Goal: Task Accomplishment & Management: Use online tool/utility

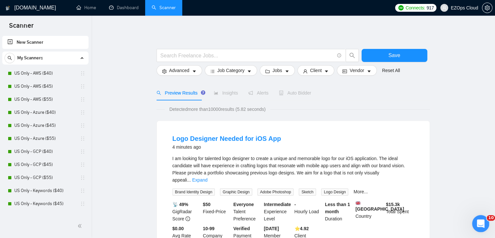
click at [479, 220] on icon "Open Intercom Messenger" at bounding box center [480, 222] width 11 height 11
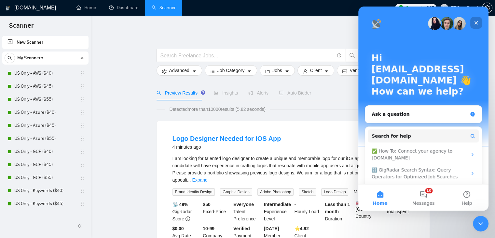
click at [477, 24] on icon "Close" at bounding box center [477, 23] width 4 height 4
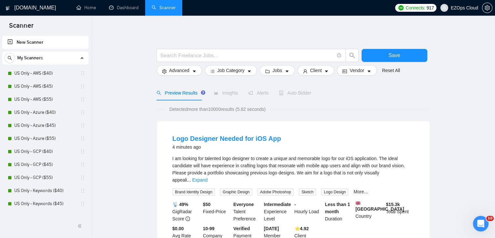
click at [38, 75] on link "US Only - AWS ($40)" at bounding box center [45, 73] width 62 height 13
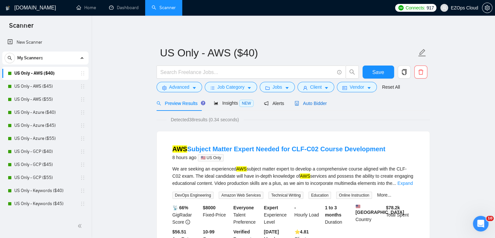
click at [302, 102] on span "Auto Bidder" at bounding box center [311, 103] width 32 height 5
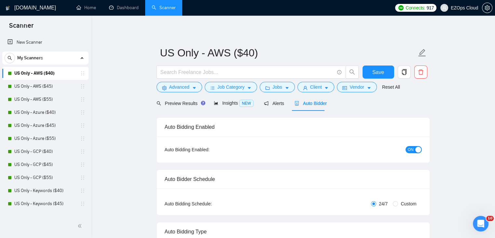
checkbox input "true"
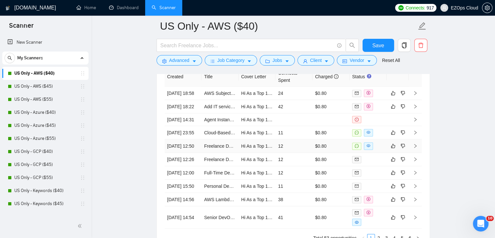
scroll to position [1730, 0]
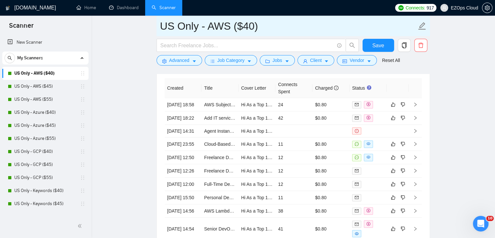
drag, startPoint x: 276, startPoint y: 23, endPoint x: 153, endPoint y: 26, distance: 123.5
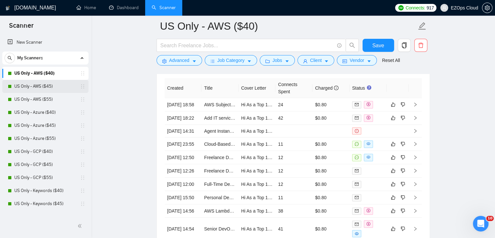
click at [43, 86] on link "US Only - AWS ($45)" at bounding box center [45, 86] width 62 height 13
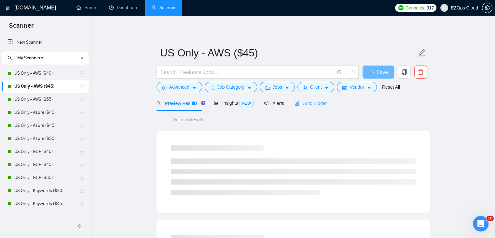
click at [322, 107] on div "Auto Bidder" at bounding box center [311, 102] width 32 height 15
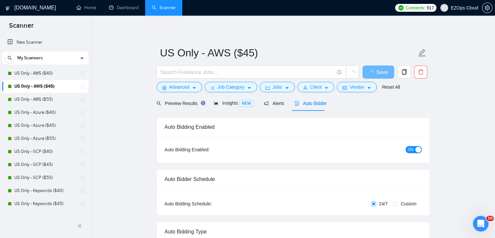
checkbox input "true"
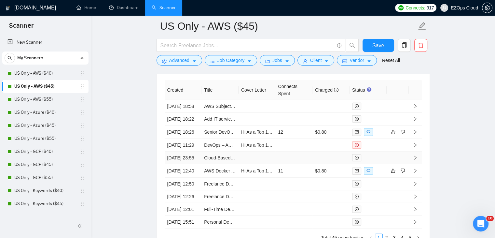
scroll to position [1716, 0]
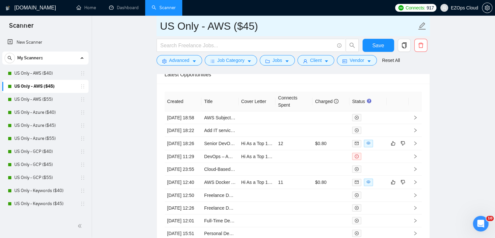
drag, startPoint x: 262, startPoint y: 25, endPoint x: 157, endPoint y: 28, distance: 104.9
click at [157, 28] on span "US Only - AWS ($45)" at bounding box center [294, 26] width 274 height 21
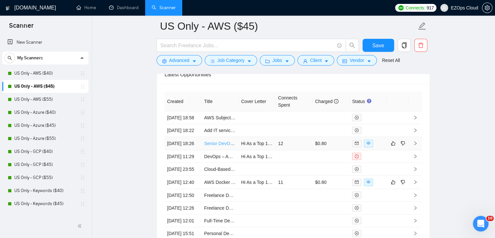
click at [223, 146] on link "Senior DevOps Engineer" at bounding box center [229, 143] width 50 height 5
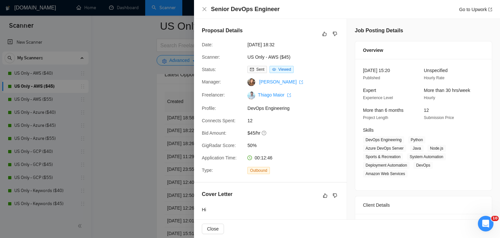
click at [175, 106] on div at bounding box center [250, 119] width 500 height 238
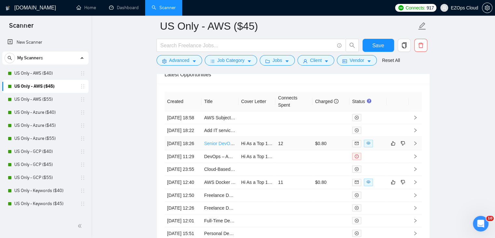
click at [221, 146] on link "Senior DevOps Engineer" at bounding box center [229, 143] width 50 height 5
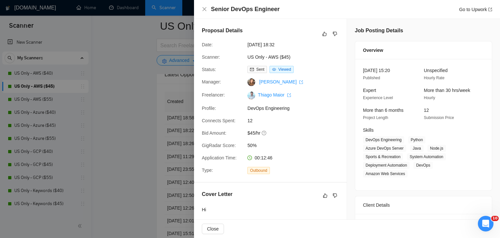
click at [142, 99] on div at bounding box center [250, 119] width 500 height 238
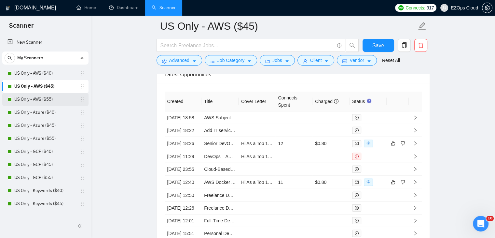
drag, startPoint x: 43, startPoint y: 99, endPoint x: 34, endPoint y: 98, distance: 9.2
click at [43, 99] on link "US Only - AWS ($55)" at bounding box center [45, 99] width 62 height 13
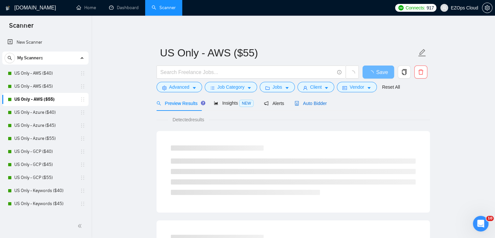
click at [306, 103] on span "Auto Bidder" at bounding box center [311, 103] width 32 height 5
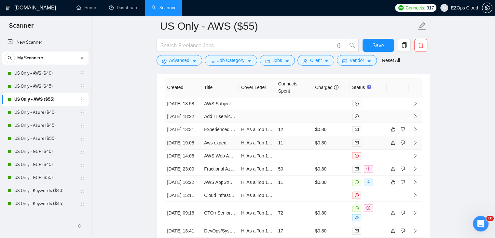
scroll to position [1719, 0]
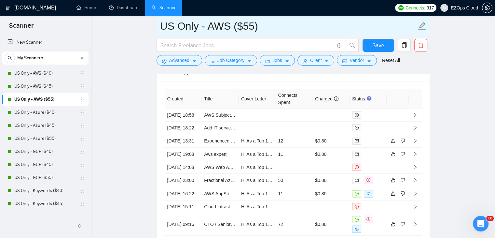
drag, startPoint x: 262, startPoint y: 28, endPoint x: 158, endPoint y: 24, distance: 103.9
click at [158, 24] on span "US Only - AWS ($55)" at bounding box center [294, 26] width 274 height 21
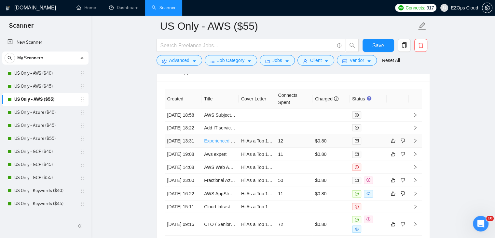
click at [217, 143] on link "Experienced DevOps Engineer Needed for Heroku Migration to AWS/DigitalOcean/Ren…" at bounding box center [304, 140] width 200 height 5
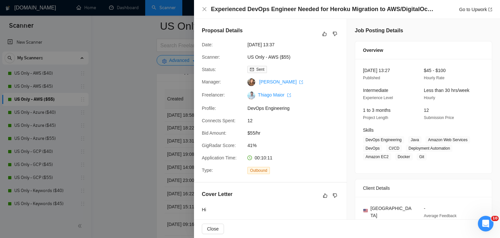
click at [122, 54] on div at bounding box center [250, 119] width 500 height 238
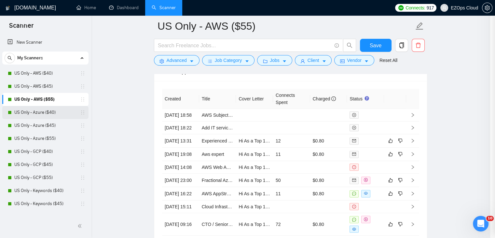
click at [45, 110] on link "US Only - Azure ($40)" at bounding box center [45, 112] width 62 height 13
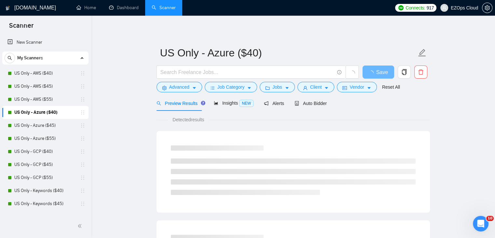
click at [300, 100] on div "Auto Bidder" at bounding box center [311, 103] width 32 height 7
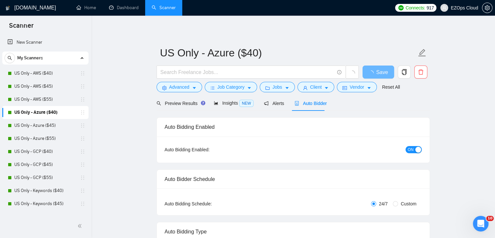
checkbox input "true"
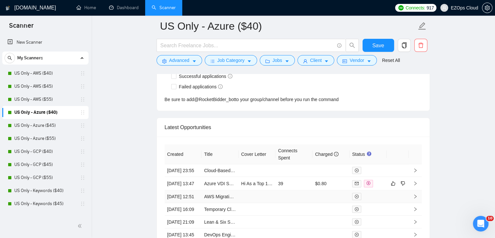
scroll to position [1652, 0]
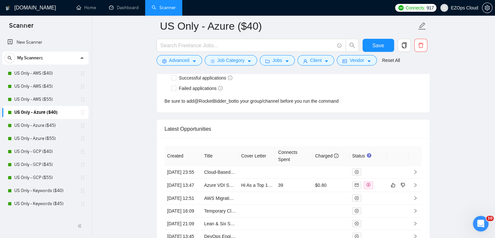
drag, startPoint x: 52, startPoint y: 125, endPoint x: 307, endPoint y: 96, distance: 257.1
click at [52, 125] on link "US Only - Azure ($45)" at bounding box center [45, 125] width 62 height 13
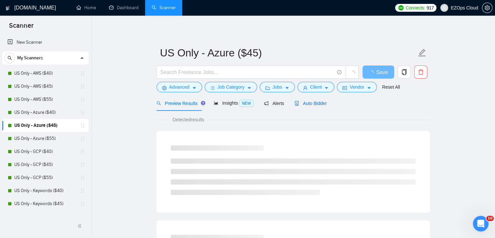
click at [311, 104] on span "Auto Bidder" at bounding box center [311, 103] width 32 height 5
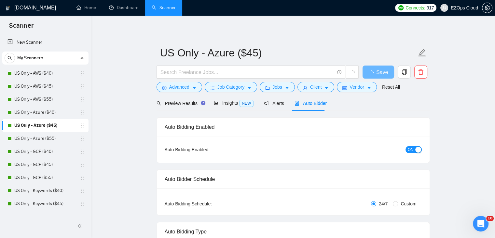
checkbox input "true"
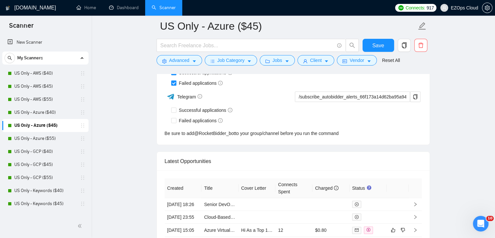
scroll to position [1705, 0]
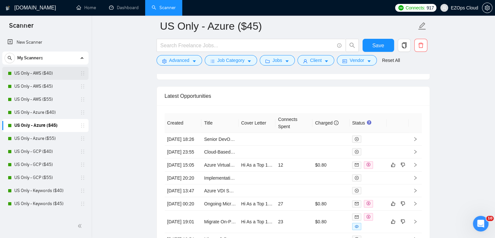
click at [41, 137] on link "US Only - Azure ($55)" at bounding box center [45, 138] width 62 height 13
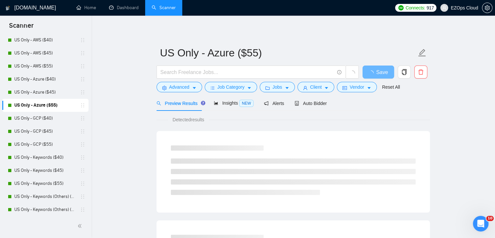
scroll to position [65, 0]
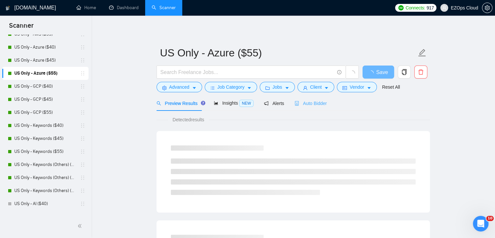
click at [297, 107] on div "Auto Bidder" at bounding box center [311, 102] width 32 height 15
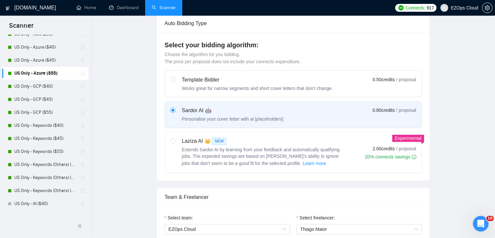
checkbox input "true"
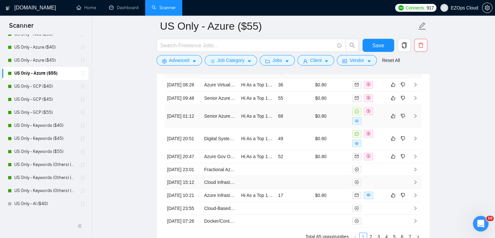
scroll to position [1755, 0]
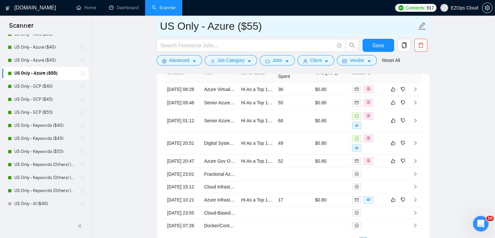
drag, startPoint x: 261, startPoint y: 30, endPoint x: 126, endPoint y: 33, distance: 135.5
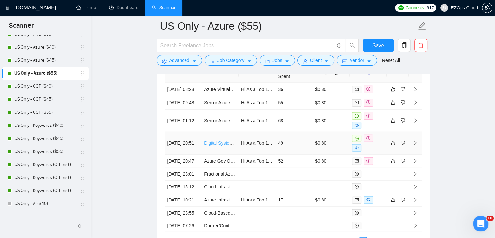
click at [215, 144] on link "Digital Systems Architect for Regulated/Nuclear Environment" at bounding box center [265, 142] width 123 height 5
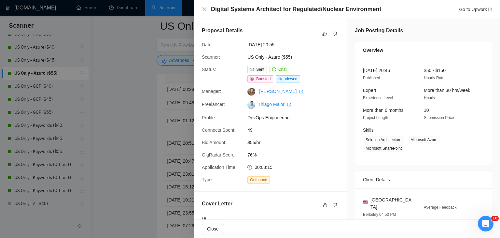
click at [149, 121] on div at bounding box center [250, 119] width 500 height 238
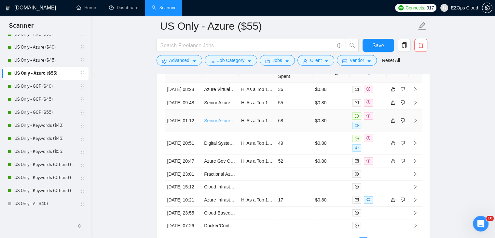
click at [225, 121] on link "Senior Azure DevOps Engineer (with Next.js/Strapi Experience)" at bounding box center [268, 120] width 128 height 5
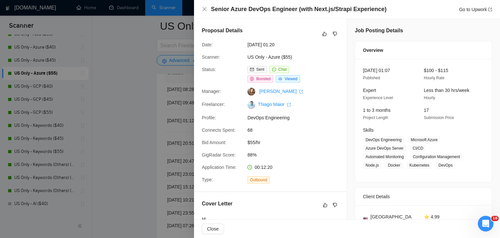
click at [135, 96] on div at bounding box center [250, 119] width 500 height 238
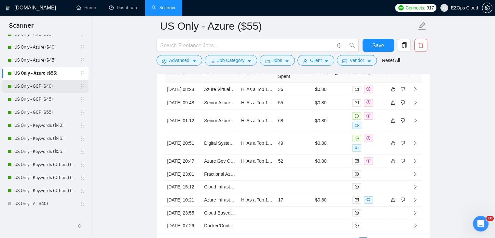
click at [51, 84] on link "US Only - GCP ($40)" at bounding box center [45, 86] width 62 height 13
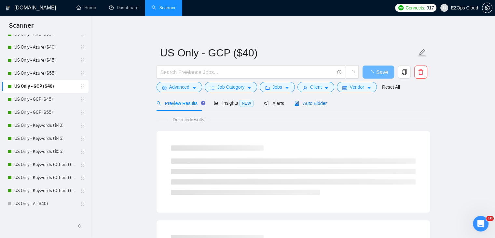
click at [307, 101] on span "Auto Bidder" at bounding box center [311, 103] width 32 height 5
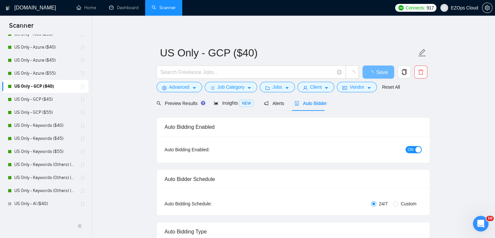
checkbox input "true"
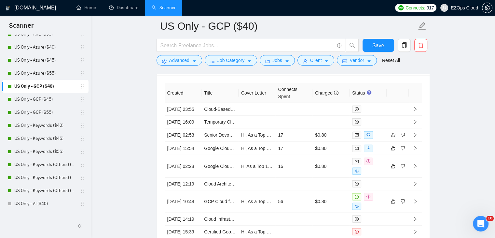
scroll to position [1740, 0]
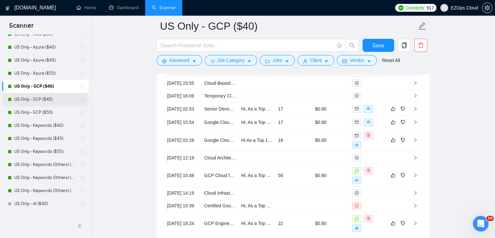
click at [52, 99] on link "US Only - GCP ($45)" at bounding box center [45, 99] width 62 height 13
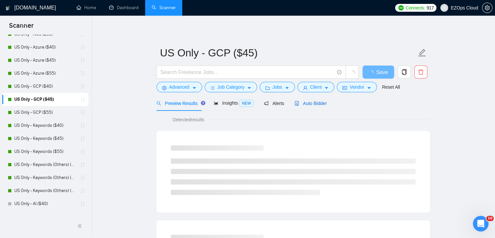
click at [315, 103] on span "Auto Bidder" at bounding box center [311, 103] width 32 height 5
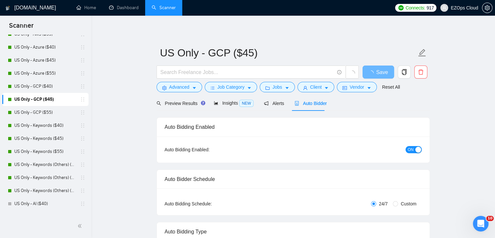
checkbox input "true"
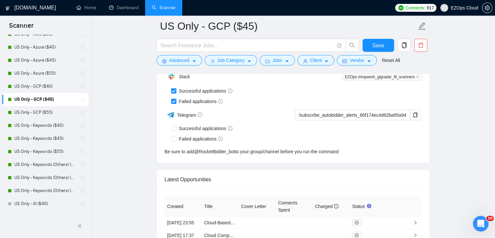
scroll to position [1720, 0]
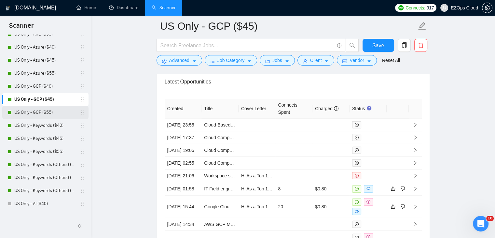
click at [49, 108] on link "US Only - GCP ($55)" at bounding box center [45, 112] width 62 height 13
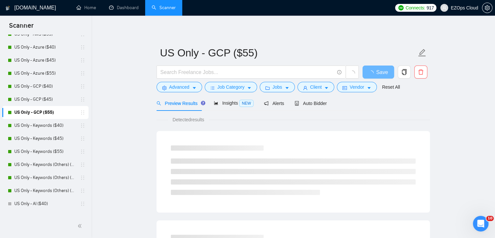
drag, startPoint x: 307, startPoint y: 99, endPoint x: 500, endPoint y: 200, distance: 217.2
click at [307, 99] on div "Auto Bidder" at bounding box center [311, 102] width 32 height 15
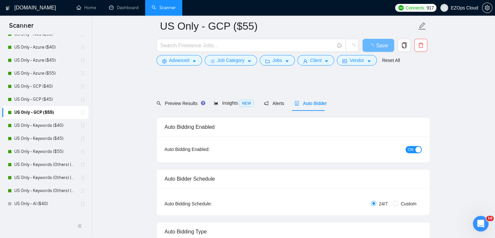
checkbox input "true"
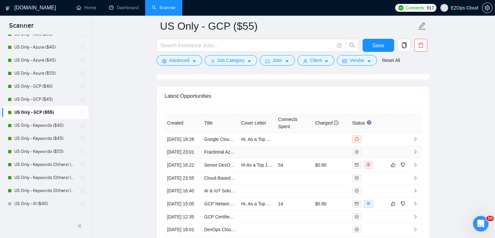
scroll to position [1770, 0]
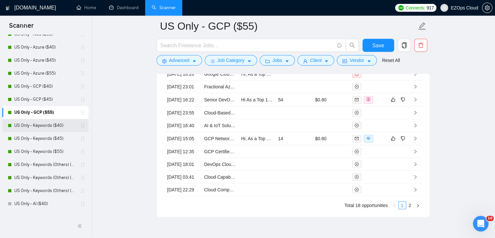
click at [52, 124] on link "US Only - Keywords ($40)" at bounding box center [45, 125] width 62 height 13
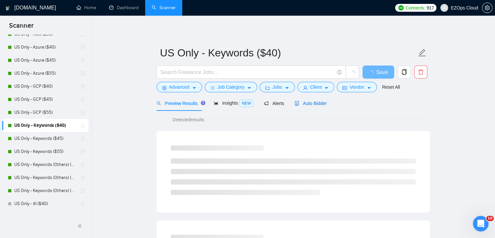
click at [310, 105] on span "Auto Bidder" at bounding box center [311, 103] width 32 height 5
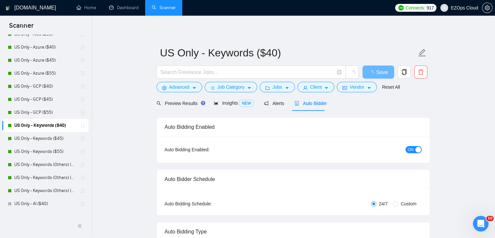
checkbox input "true"
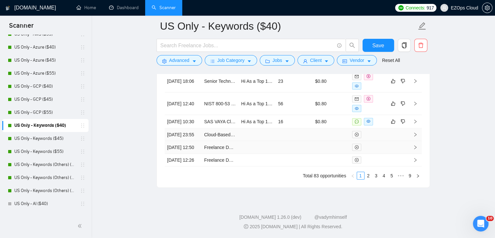
scroll to position [1865, 0]
click at [369, 178] on link "2" at bounding box center [368, 175] width 7 height 7
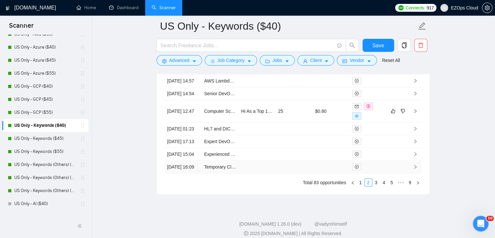
scroll to position [1860, 0]
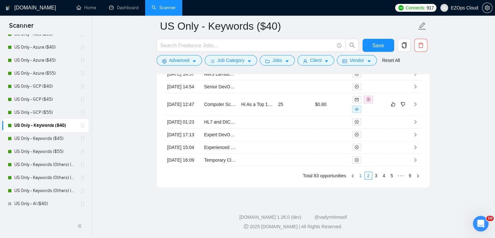
click at [361, 176] on link "1" at bounding box center [360, 175] width 7 height 7
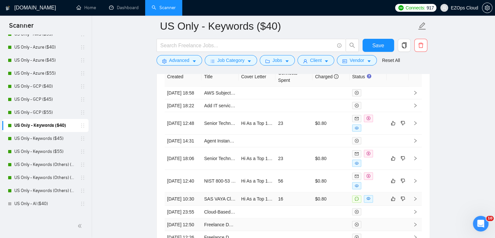
scroll to position [1730, 0]
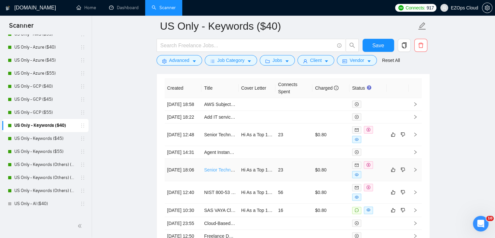
click at [222, 172] on link "Senior Technical Consultant" at bounding box center [232, 169] width 56 height 5
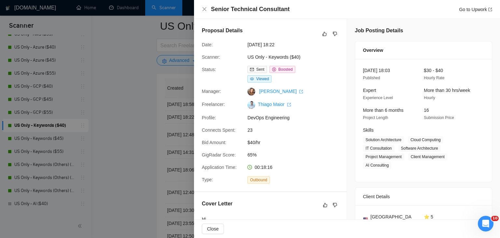
click at [125, 59] on div at bounding box center [250, 119] width 500 height 238
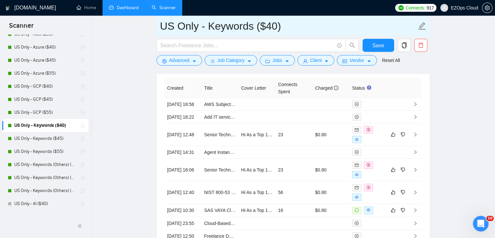
drag, startPoint x: 279, startPoint y: 30, endPoint x: 140, endPoint y: 16, distance: 139.8
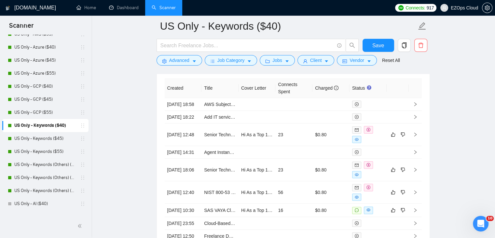
click at [47, 137] on link "US Only - Keywords ($45)" at bounding box center [45, 138] width 62 height 13
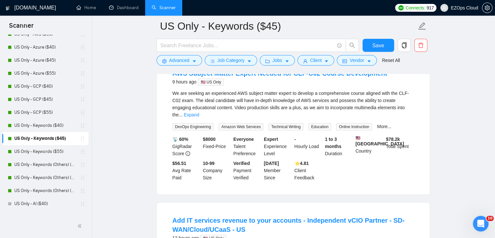
scroll to position [11, 0]
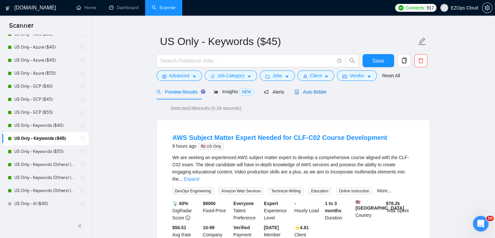
click at [320, 89] on span "Auto Bidder" at bounding box center [311, 91] width 32 height 5
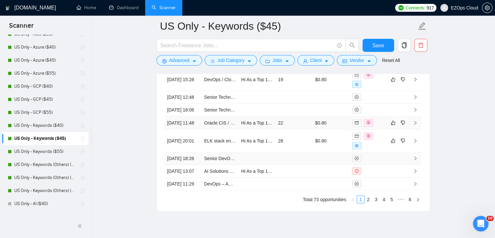
scroll to position [1828, 0]
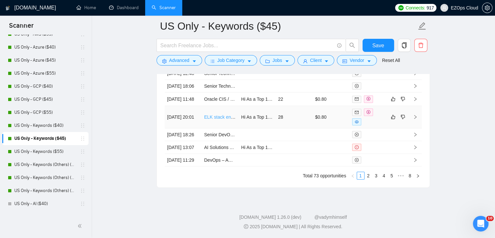
click at [221, 120] on link "ELK stack engineer with strong Docker background" at bounding box center [256, 116] width 104 height 5
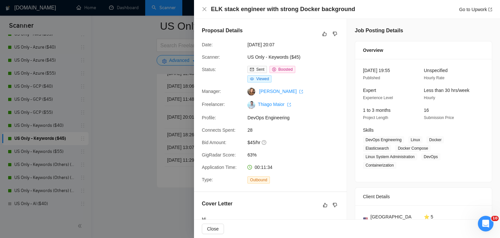
click at [141, 143] on div at bounding box center [250, 119] width 500 height 238
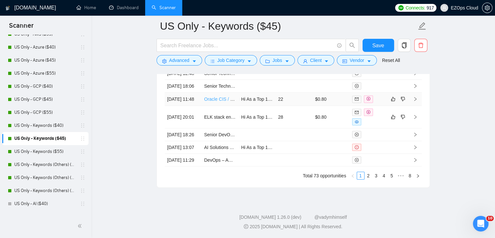
click at [217, 102] on link "Oracle CIS / CC&B / MDM SME – Public Utility Modernization" at bounding box center [266, 98] width 124 height 5
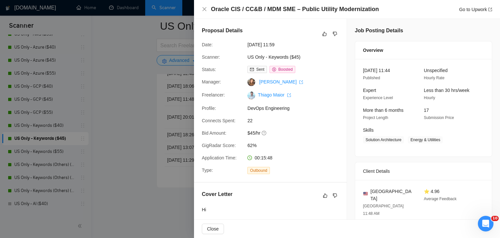
click at [128, 90] on div at bounding box center [250, 119] width 500 height 238
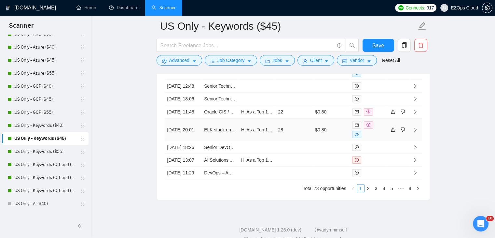
scroll to position [1763, 0]
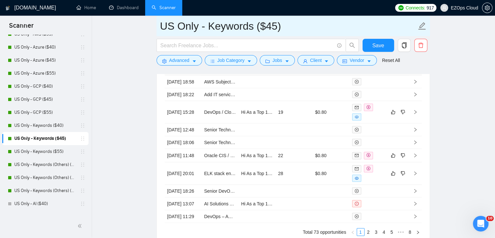
drag, startPoint x: 290, startPoint y: 29, endPoint x: 113, endPoint y: 31, distance: 176.5
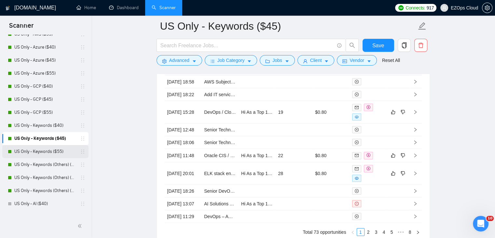
click at [58, 152] on link "US Only - Keywords ($55)" at bounding box center [45, 151] width 62 height 13
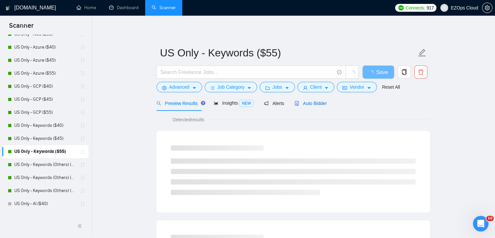
click at [317, 104] on span "Auto Bidder" at bounding box center [311, 103] width 32 height 5
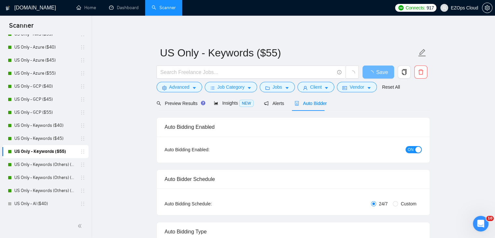
checkbox input "true"
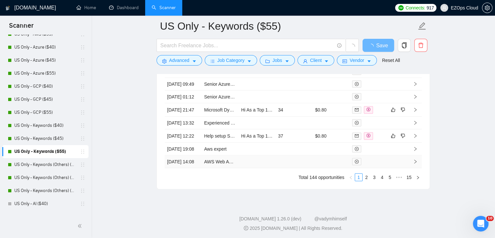
scroll to position [1705, 0]
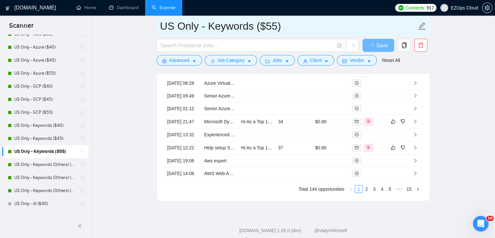
drag, startPoint x: 290, startPoint y: 26, endPoint x: 167, endPoint y: 23, distance: 122.2
click at [167, 23] on input "US Only - Keywords ($55)" at bounding box center [288, 26] width 257 height 16
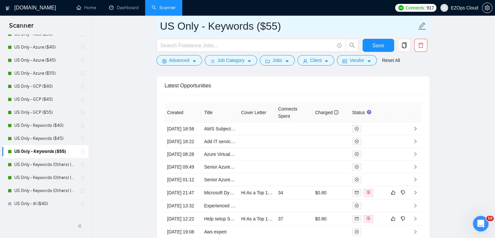
click at [294, 20] on input "US Only - Keywords ($55)" at bounding box center [288, 26] width 257 height 16
drag, startPoint x: 294, startPoint y: 26, endPoint x: 155, endPoint y: 30, distance: 139.1
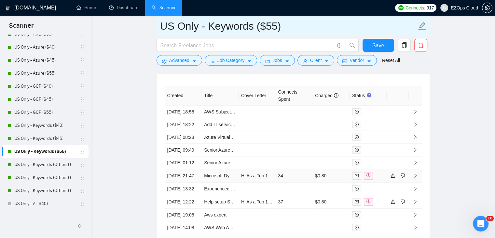
scroll to position [1738, 0]
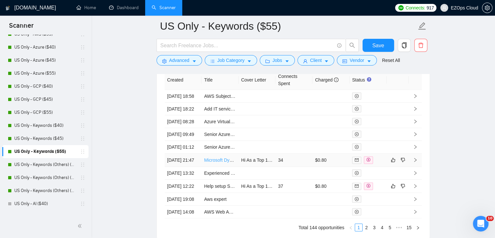
click at [218, 163] on link "Microsoft Dynamics & Power Platform Specialist (3–6 Month Contract)" at bounding box center [275, 159] width 142 height 5
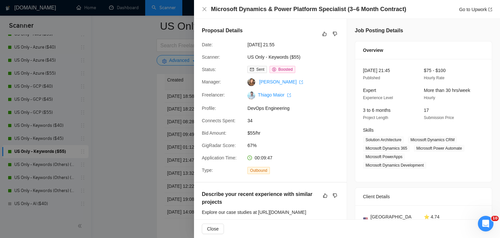
click at [144, 148] on div at bounding box center [250, 119] width 500 height 238
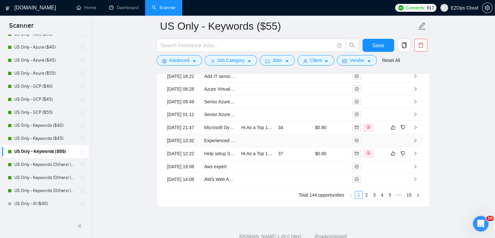
scroll to position [1738, 0]
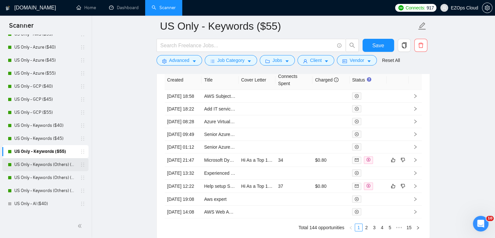
click at [59, 165] on link "US Only - Keywords (Others) ($40)" at bounding box center [45, 164] width 62 height 13
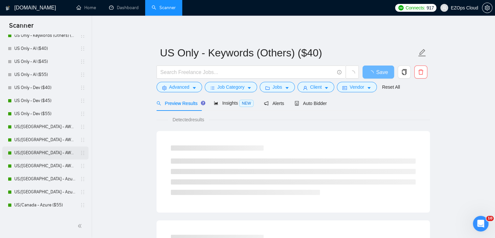
scroll to position [228, 0]
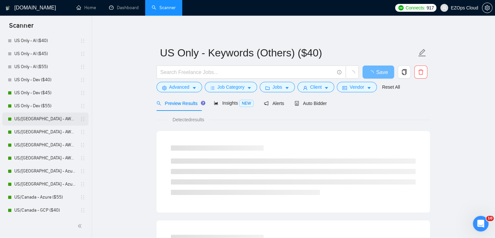
click at [47, 112] on link "US/[GEOGRAPHIC_DATA] - AWS (Best Clients) ($55)" at bounding box center [45, 118] width 62 height 13
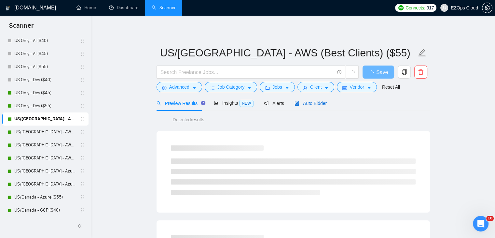
click at [301, 106] on span "Auto Bidder" at bounding box center [311, 103] width 32 height 5
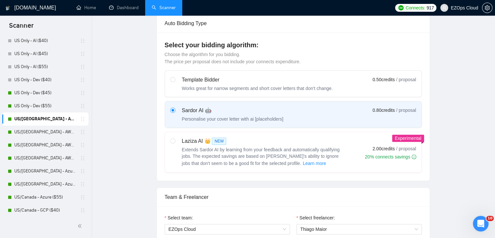
checkbox input "true"
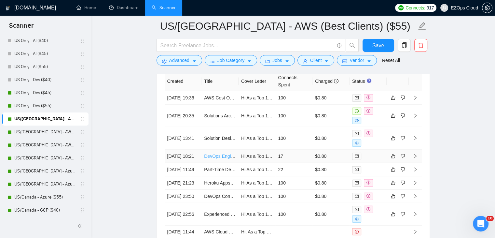
scroll to position [1705, 0]
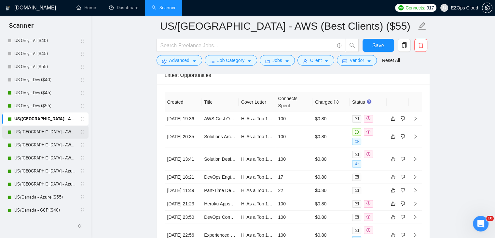
click at [49, 131] on link "US/[GEOGRAPHIC_DATA] - AWS ($40)" at bounding box center [45, 131] width 62 height 13
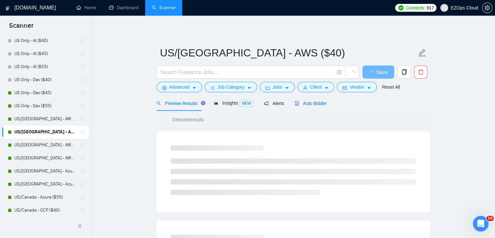
click at [311, 105] on span "Auto Bidder" at bounding box center [311, 103] width 32 height 5
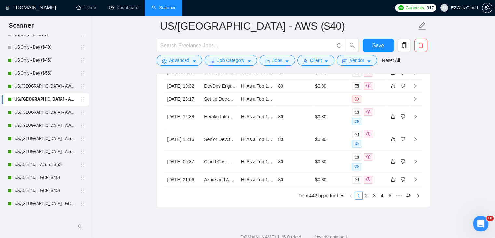
scroll to position [1817, 0]
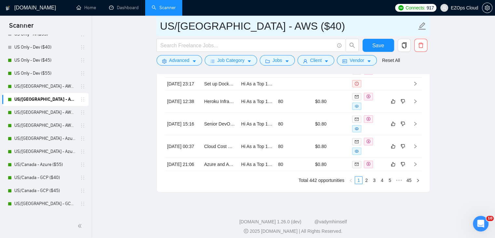
drag, startPoint x: 285, startPoint y: 25, endPoint x: 145, endPoint y: 26, distance: 140.4
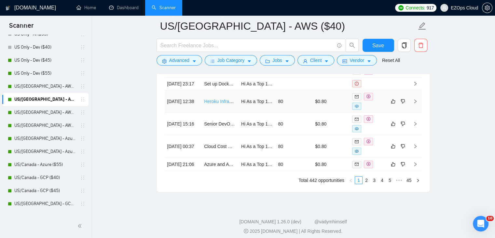
click at [221, 104] on link "Heroku Infrastructure Expert (Redis, Celery Implementation, Performance & Scali…" at bounding box center [289, 101] width 171 height 5
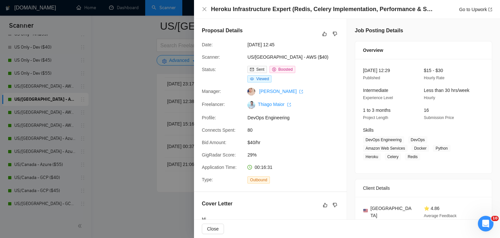
click at [125, 110] on div at bounding box center [250, 119] width 500 height 238
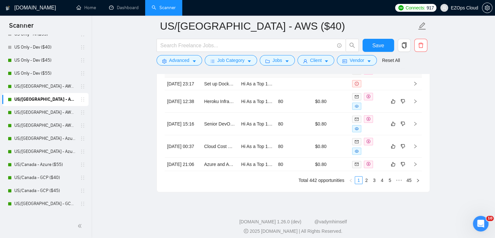
click at [213, 73] on link "DevOps Engineer" at bounding box center [222, 70] width 36 height 5
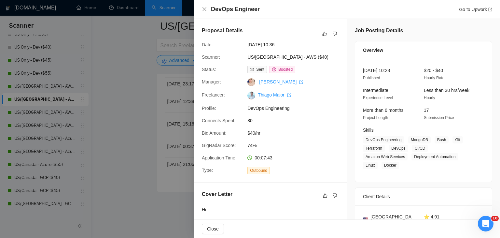
click at [113, 101] on div at bounding box center [250, 119] width 500 height 238
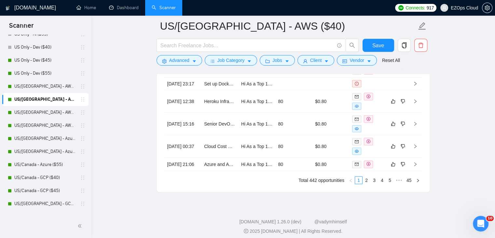
click at [215, 60] on link "DevOps / Cloud Engineer Needed for Infrastructure Optimization" at bounding box center [269, 57] width 130 height 5
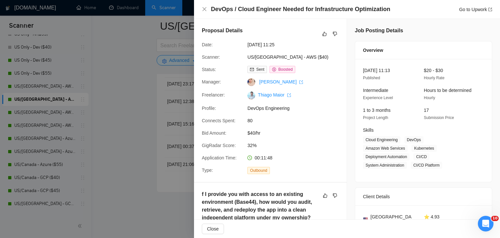
click at [139, 101] on div at bounding box center [250, 119] width 500 height 238
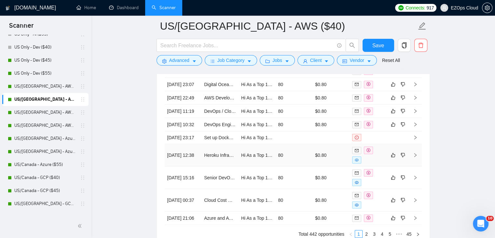
scroll to position [1752, 0]
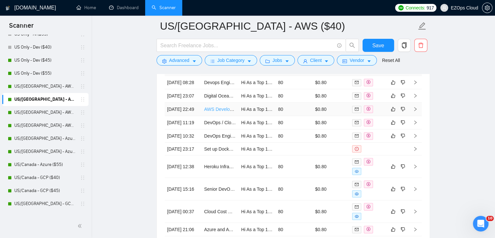
click at [213, 112] on link "AWS Developer Needed for Cloud Solutions" at bounding box center [248, 109] width 89 height 5
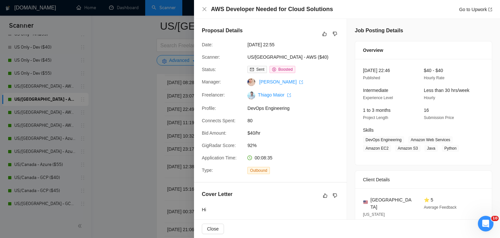
click at [139, 110] on div at bounding box center [250, 119] width 500 height 238
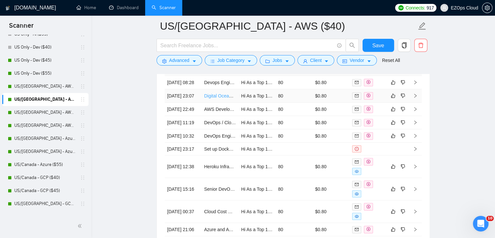
click at [219, 98] on link "Digital Ocean and AWS Infrastructure Support" at bounding box center [250, 95] width 93 height 5
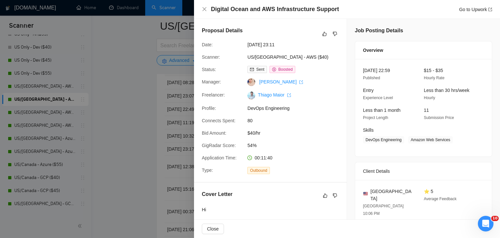
click at [134, 119] on div at bounding box center [250, 119] width 500 height 238
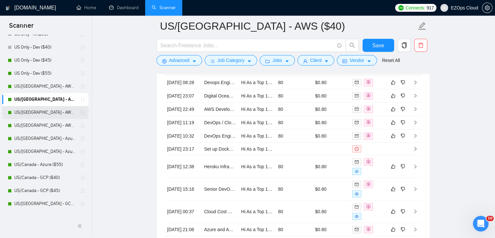
click at [57, 115] on link "US/[GEOGRAPHIC_DATA] - AWS ($45)" at bounding box center [45, 112] width 62 height 13
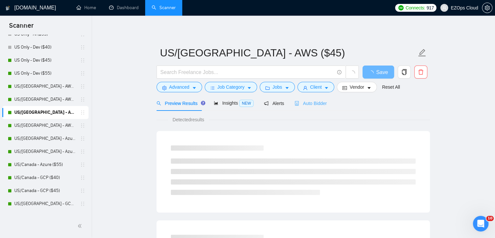
click at [307, 110] on div "Auto Bidder" at bounding box center [311, 102] width 32 height 15
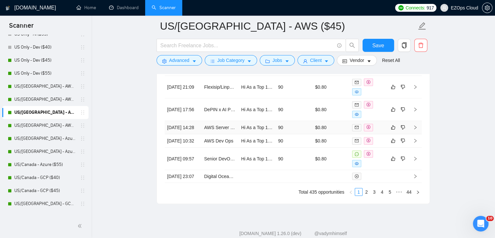
scroll to position [1836, 0]
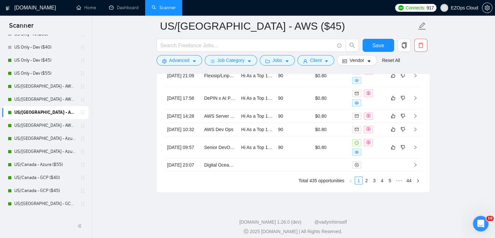
click at [367, 184] on link "2" at bounding box center [366, 180] width 7 height 7
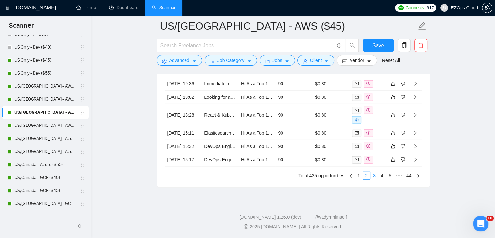
click at [375, 179] on link "3" at bounding box center [374, 175] width 7 height 7
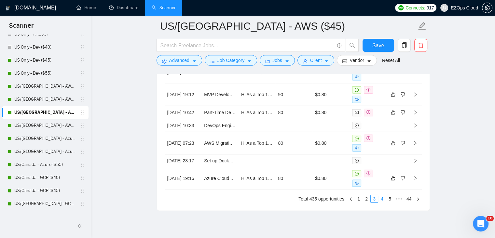
click at [383, 202] on link "4" at bounding box center [382, 198] width 7 height 7
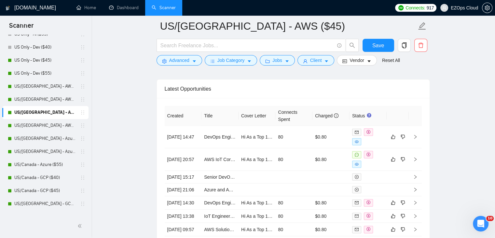
scroll to position [1673, 0]
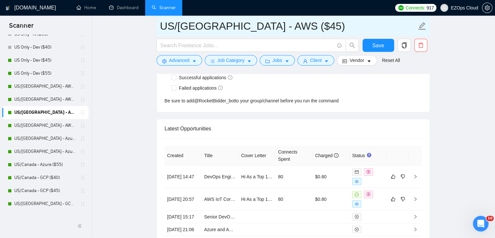
drag, startPoint x: 278, startPoint y: 28, endPoint x: 150, endPoint y: 30, distance: 127.7
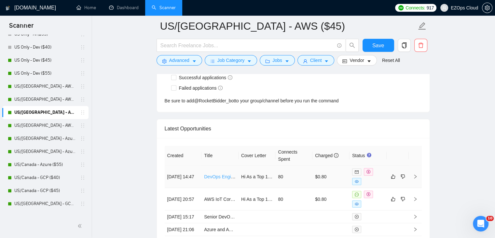
click at [221, 174] on link "DevOps Engineer with Ruby on Rails + Sidekiq Optimization Experience" at bounding box center [277, 176] width 146 height 5
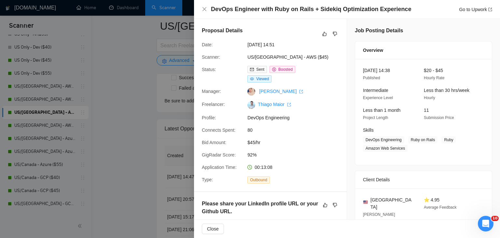
click at [172, 126] on div at bounding box center [250, 119] width 500 height 238
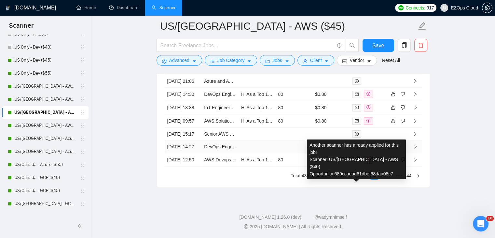
scroll to position [1862, 0]
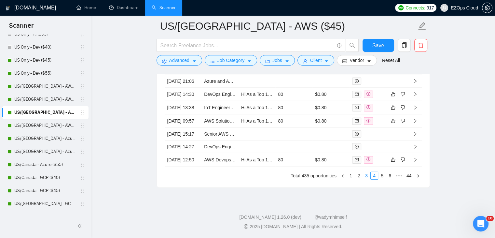
click at [368, 178] on link "3" at bounding box center [366, 175] width 7 height 7
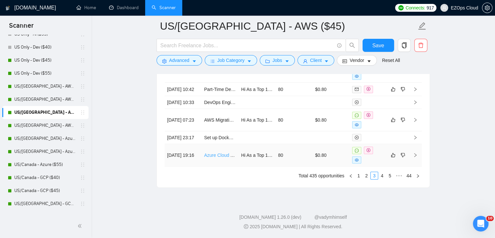
click at [221, 158] on link "Azure Cloud Architect" at bounding box center [226, 154] width 44 height 5
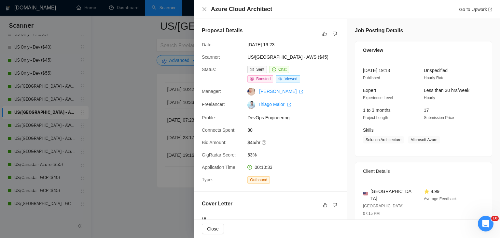
click at [142, 124] on div at bounding box center [250, 119] width 500 height 238
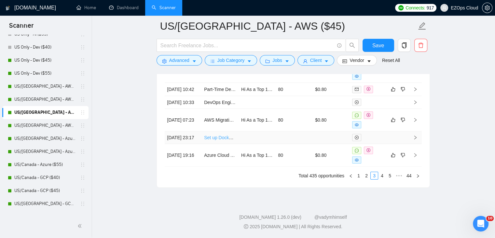
click at [216, 140] on link "Set up Docker in AWS and then install ERPNext" at bounding box center [252, 137] width 97 height 5
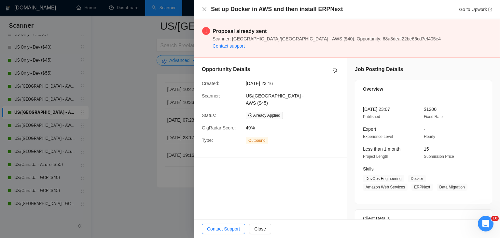
click at [137, 129] on div at bounding box center [250, 119] width 500 height 238
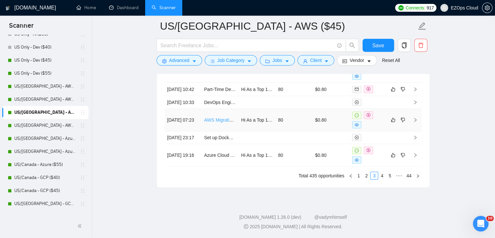
click at [219, 122] on link "AWS Migration Specialist – Data Center to AWS" at bounding box center [252, 119] width 97 height 5
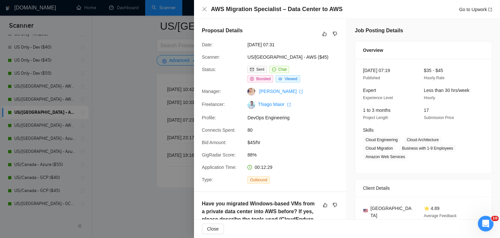
click at [141, 96] on div at bounding box center [250, 119] width 500 height 238
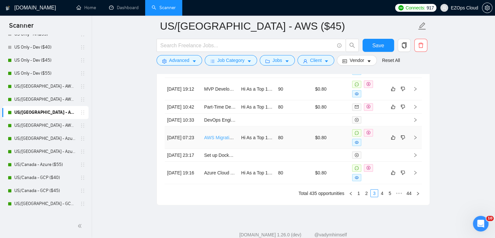
scroll to position [1830, 0]
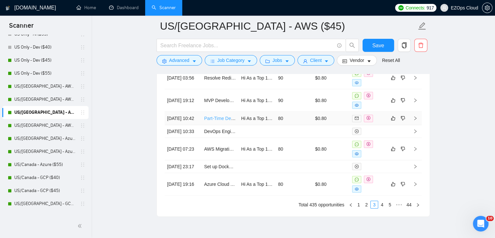
click at [217, 116] on link "Part-Time DevOps Engineer for AWS Setup" at bounding box center [248, 118] width 88 height 5
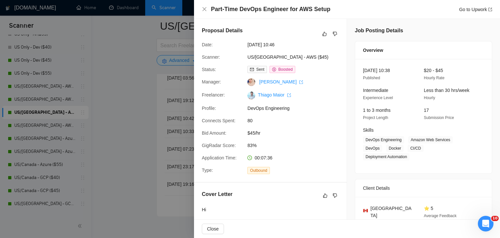
click at [144, 130] on div at bounding box center [250, 119] width 500 height 238
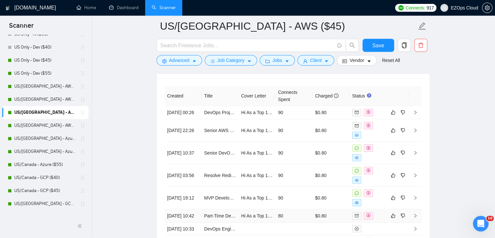
scroll to position [1732, 0]
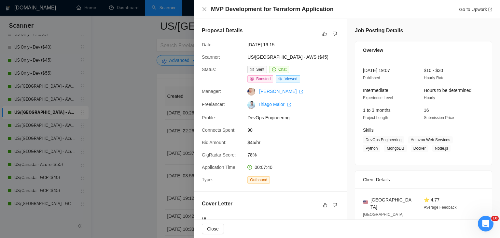
click at [169, 117] on div at bounding box center [250, 119] width 500 height 238
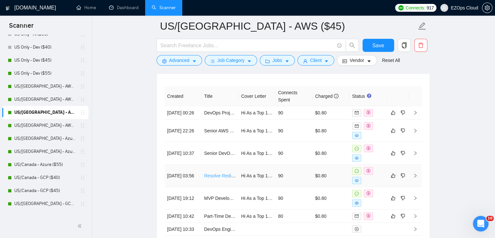
click at [224, 173] on link "Resolve Redirect Issue on Vercel Deployment" at bounding box center [250, 175] width 93 height 5
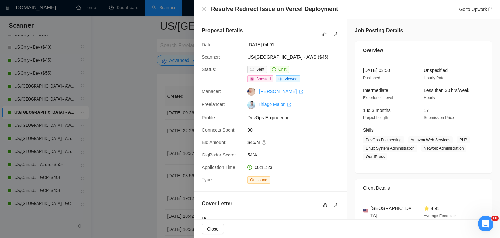
click at [133, 107] on div at bounding box center [250, 119] width 500 height 238
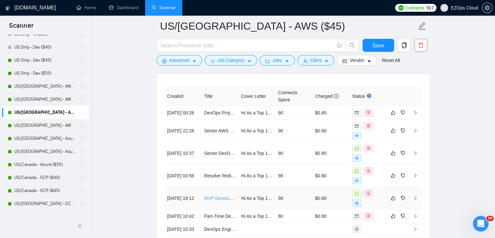
click at [214, 195] on link "MVP Development for Terraform Application" at bounding box center [248, 197] width 89 height 5
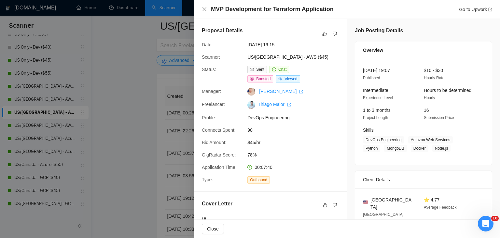
click at [115, 115] on div at bounding box center [250, 119] width 500 height 238
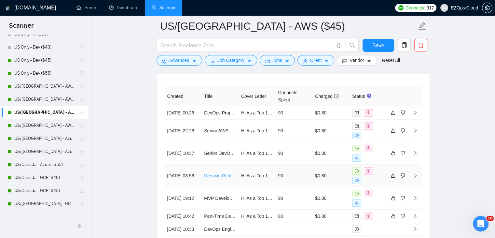
click at [214, 173] on link "Resolve Redirect Issue on Vercel Deployment" at bounding box center [250, 175] width 93 height 5
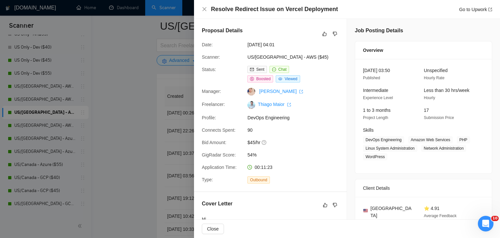
click at [135, 104] on div at bounding box center [250, 119] width 500 height 238
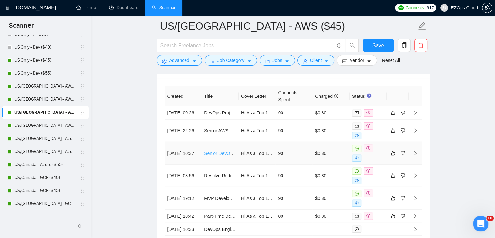
click at [219, 150] on link "Senior DevOps Engineer / Cloud Architect for AWS Serverless and Azure Infrastru…" at bounding box center [300, 152] width 193 height 5
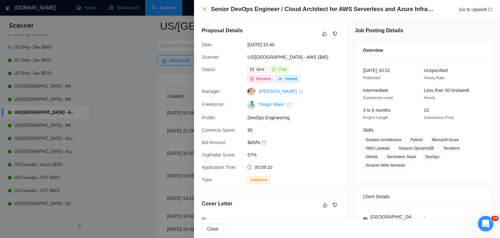
click at [137, 99] on div at bounding box center [250, 119] width 500 height 238
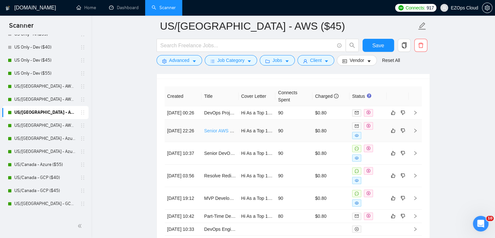
click at [219, 128] on link "Senior AWS Serverless / DevOps Engineer (CDK Migration & Cross-Account Setup)" at bounding box center [289, 130] width 170 height 5
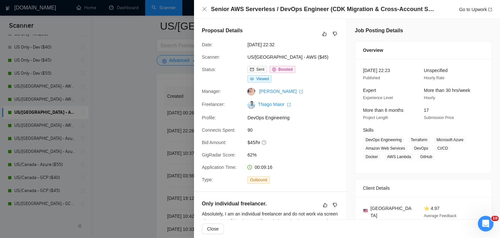
click at [121, 93] on div at bounding box center [250, 119] width 500 height 238
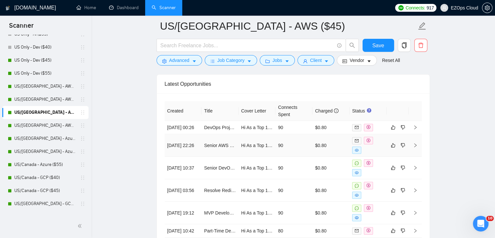
scroll to position [1732, 0]
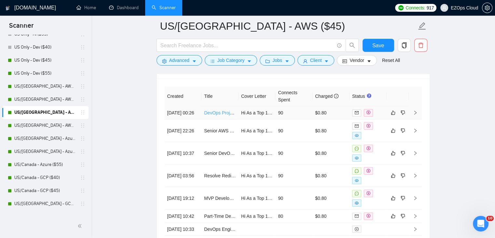
click at [216, 110] on link "DevOps Project - GitHub, AWS, Supabase, GPT/OpenAI, Pipedream, Datadog, CodeSee…" at bounding box center [310, 112] width 212 height 5
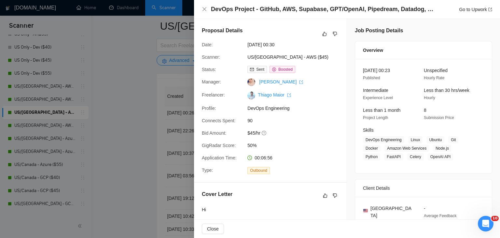
click at [134, 79] on div at bounding box center [250, 119] width 500 height 238
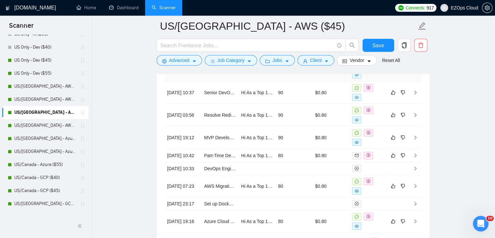
scroll to position [1830, 0]
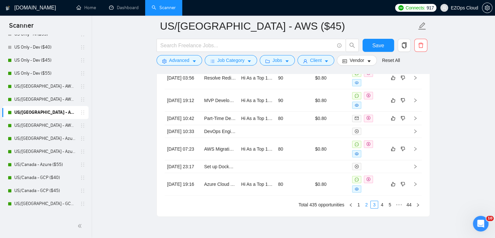
click at [366, 208] on link "2" at bounding box center [366, 204] width 7 height 7
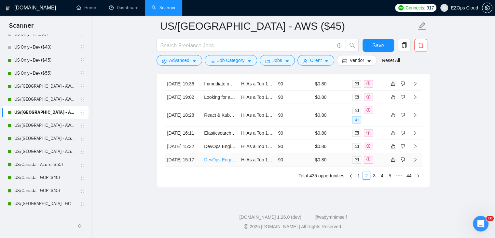
click at [219, 162] on link "DevOps Engineer (Azure/AWS | CI/CD | Terraform | Docker)" at bounding box center [264, 159] width 121 height 5
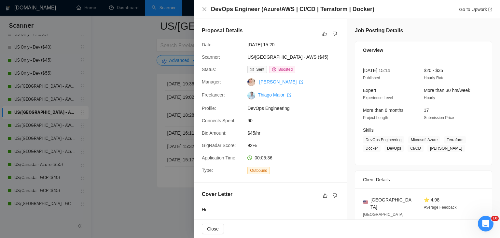
click at [184, 169] on div at bounding box center [250, 119] width 500 height 238
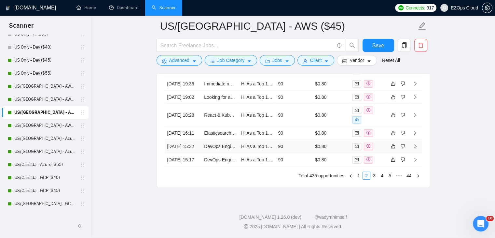
click at [219, 153] on td "DevOps Engineer for Terraform EKS Optimization and Service Migration" at bounding box center [220, 146] width 37 height 13
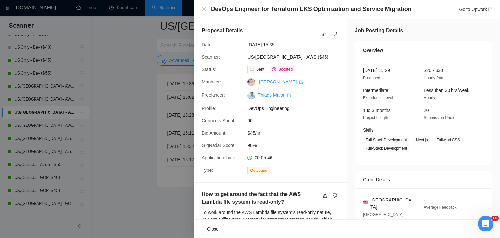
click at [150, 118] on div at bounding box center [250, 119] width 500 height 238
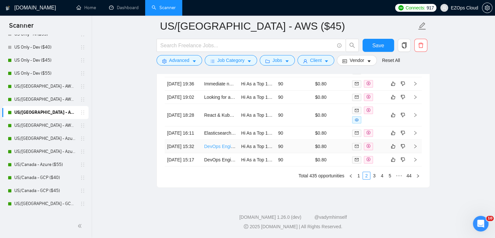
click at [211, 149] on link "DevOps Engineer for Terraform EKS Optimization and Service Migration" at bounding box center [277, 146] width 146 height 5
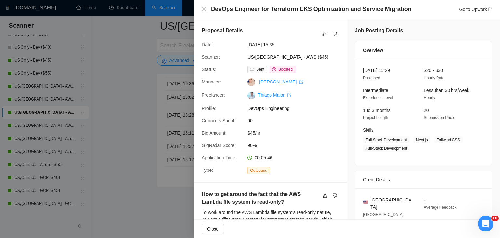
click at [134, 78] on div at bounding box center [250, 119] width 500 height 238
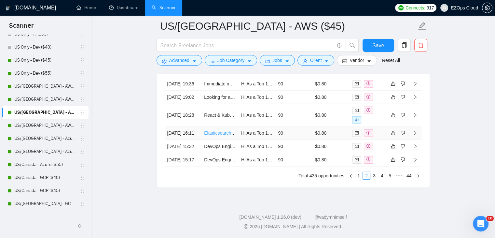
click at [219, 135] on link "Elasticsearch Alert Setup for Log Monitoring" at bounding box center [248, 132] width 89 height 5
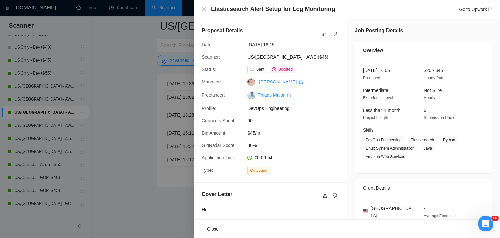
click at [137, 123] on div at bounding box center [250, 119] width 500 height 238
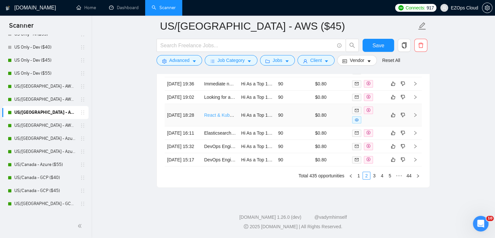
click at [213, 118] on link "React & Kubernetes Project Setup on AWS" at bounding box center [247, 114] width 87 height 5
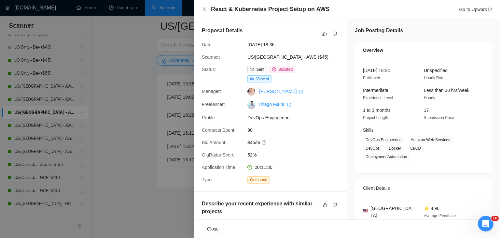
click at [145, 110] on div at bounding box center [250, 119] width 500 height 238
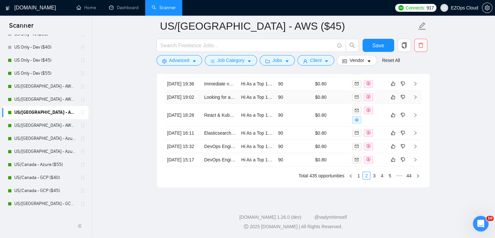
click at [215, 104] on td "Looking for a DevOps Engineer for [PERSON_NAME]/CD Pipeline & AWS Terraform Inf…" at bounding box center [220, 97] width 37 height 13
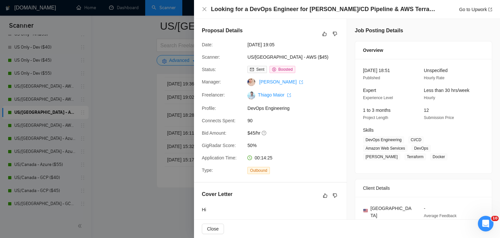
click at [192, 107] on div at bounding box center [250, 119] width 500 height 238
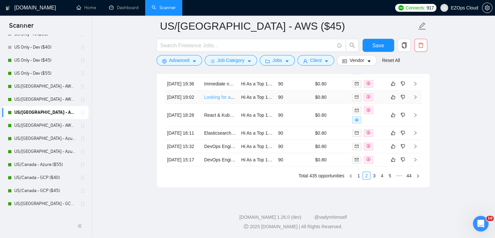
click at [214, 100] on link "Looking for a DevOps Engineer for [PERSON_NAME]/CD Pipeline & AWS Terraform Inf…" at bounding box center [312, 96] width 216 height 5
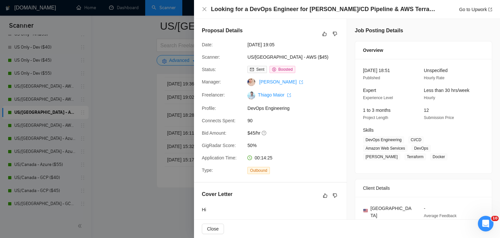
click at [128, 78] on div at bounding box center [250, 119] width 500 height 238
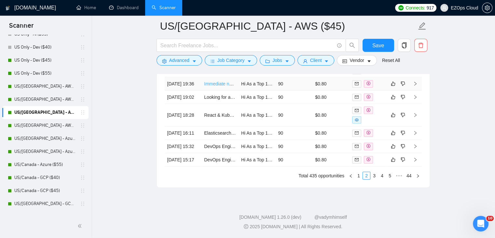
click at [215, 86] on link "Immediate need - Experienced DevOps Engineer Needed for Nginx and Docker Issue …" at bounding box center [302, 83] width 196 height 5
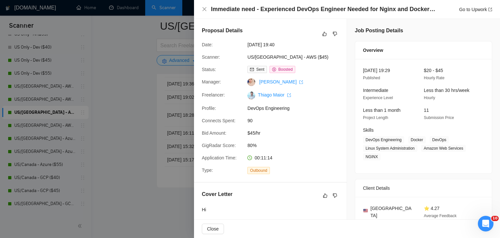
click at [125, 75] on div at bounding box center [250, 119] width 500 height 238
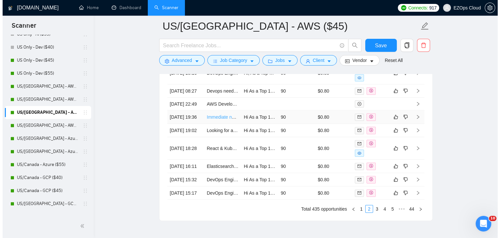
scroll to position [1765, 0]
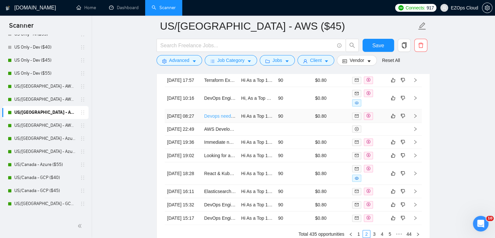
click at [215, 113] on link "Devops needed asap" at bounding box center [225, 115] width 43 height 5
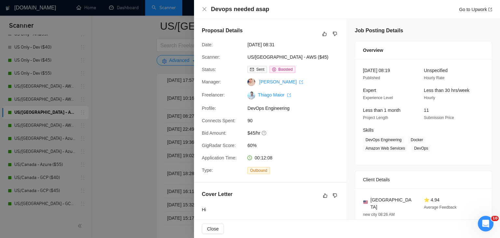
click at [141, 95] on div at bounding box center [250, 119] width 500 height 238
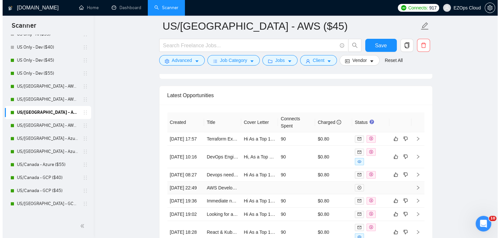
scroll to position [1699, 0]
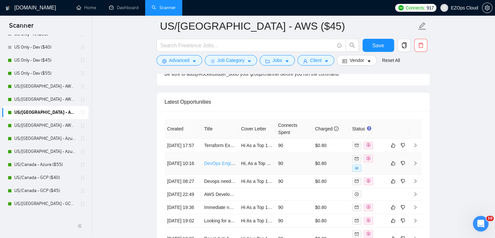
click at [222, 161] on link "DevOps Engineer with Prompt Engineering Expertise Needed" at bounding box center [266, 163] width 124 height 5
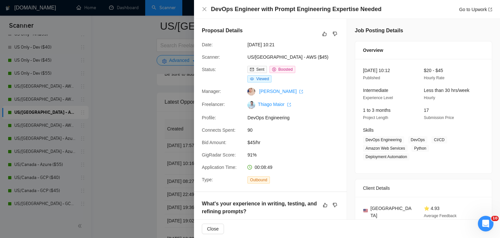
drag, startPoint x: 146, startPoint y: 113, endPoint x: 210, endPoint y: 129, distance: 66.1
click at [146, 113] on div at bounding box center [250, 119] width 500 height 238
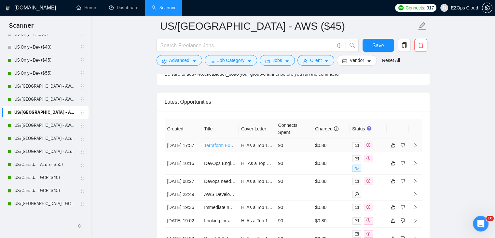
click at [219, 143] on link "Terraform Expert (Azure, AWS a Plus) – Part-Time Remote" at bounding box center [263, 145] width 119 height 5
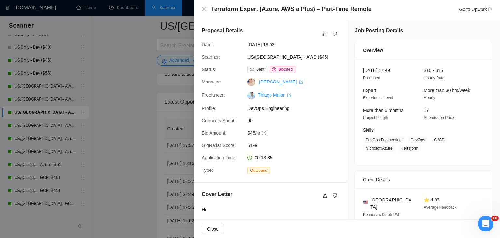
click at [143, 165] on div at bounding box center [250, 119] width 500 height 238
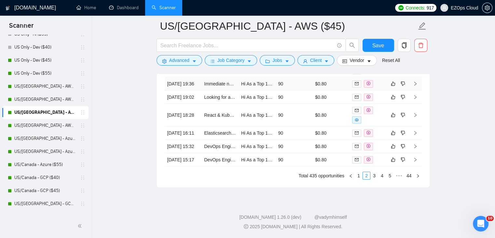
scroll to position [1862, 0]
click at [362, 176] on link "1" at bounding box center [358, 175] width 7 height 7
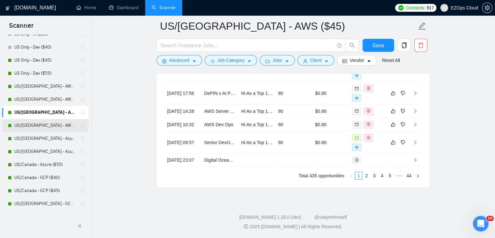
click at [47, 125] on link "US/[GEOGRAPHIC_DATA] - AWS ($55)" at bounding box center [45, 125] width 62 height 13
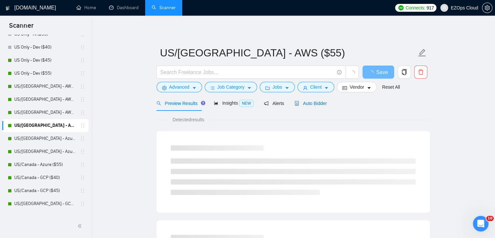
click at [309, 104] on span "Auto Bidder" at bounding box center [311, 103] width 32 height 5
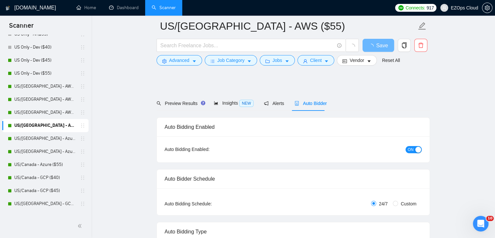
checkbox input "true"
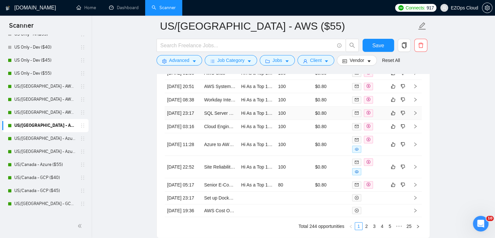
scroll to position [1836, 0]
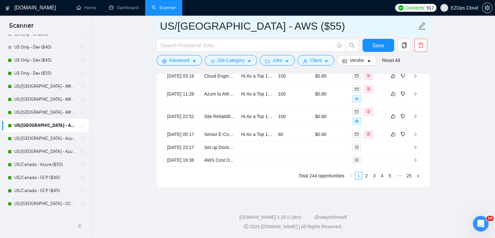
drag, startPoint x: 274, startPoint y: 25, endPoint x: 163, endPoint y: 25, distance: 111.1
click at [163, 25] on input "US/[GEOGRAPHIC_DATA] - AWS ($55)" at bounding box center [288, 26] width 257 height 16
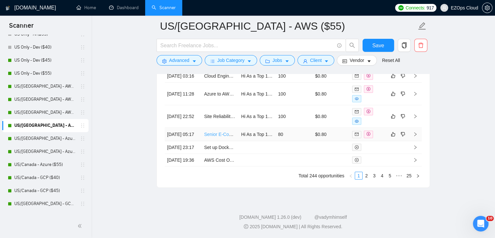
click at [223, 137] on link "Senior E-Commerce Data & Systems Architect (Shopify + Financial Ops)" at bounding box center [277, 134] width 147 height 5
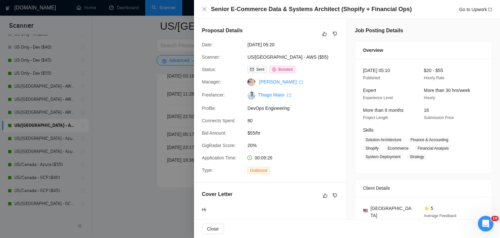
click at [147, 116] on div at bounding box center [250, 119] width 500 height 238
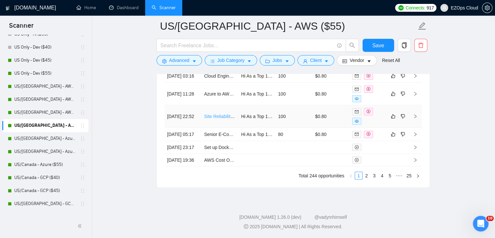
click at [222, 119] on link "Site Reliability Engineer with Datadog, [PERSON_NAME], [PERSON_NAME], and Kuber…" at bounding box center [309, 116] width 211 height 5
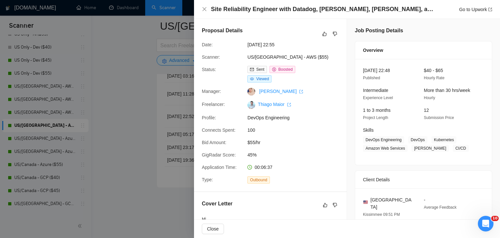
click at [141, 66] on div at bounding box center [250, 119] width 500 height 238
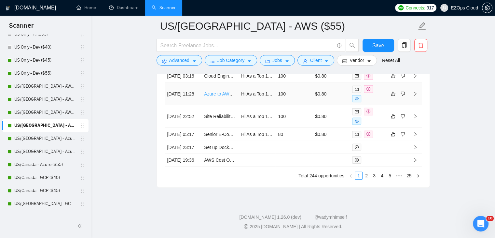
click at [215, 96] on link "Azure to AWS Migration Assessment Expert Needed" at bounding box center [257, 93] width 106 height 5
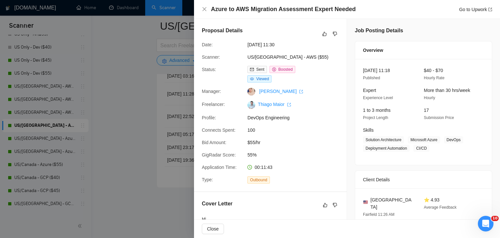
click at [152, 109] on div at bounding box center [250, 119] width 500 height 238
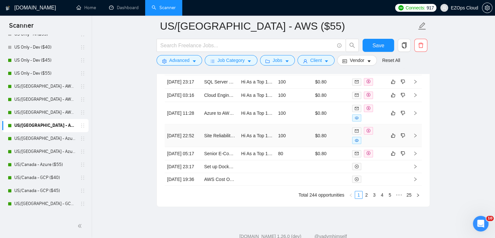
scroll to position [1770, 0]
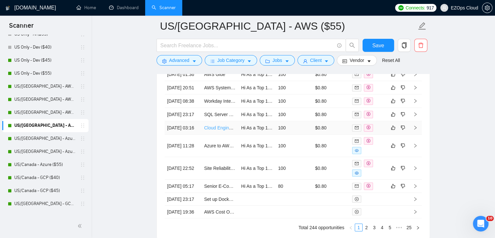
click at [218, 130] on link "Cloud Engineer (AWS + WordPress)" at bounding box center [241, 127] width 74 height 5
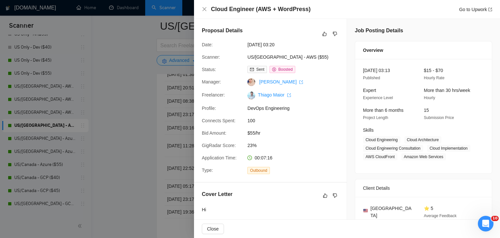
click at [143, 129] on div at bounding box center [250, 119] width 500 height 238
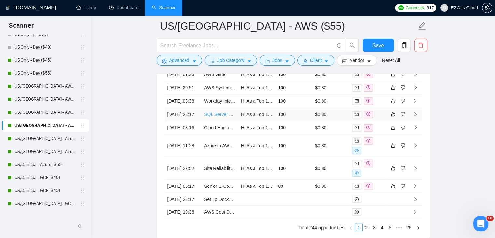
click at [214, 117] on link "SQL Server Licensing Consultation for AWS Deployment" at bounding box center [261, 114] width 114 height 5
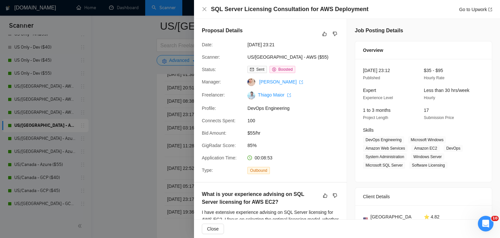
click at [138, 124] on div at bounding box center [250, 119] width 500 height 238
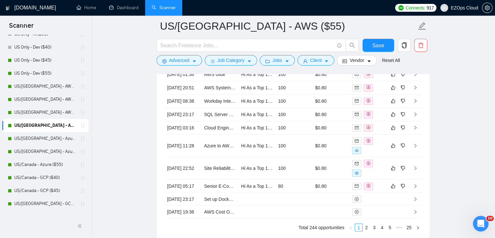
drag, startPoint x: 52, startPoint y: 137, endPoint x: 29, endPoint y: 121, distance: 28.5
click at [52, 137] on link "US/[GEOGRAPHIC_DATA] - Azure ($40)" at bounding box center [45, 138] width 62 height 13
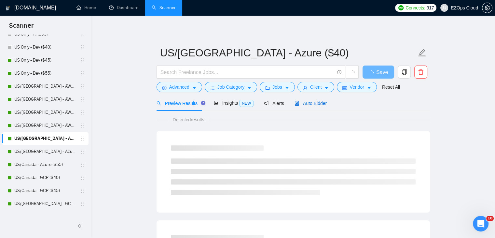
click at [306, 101] on span "Auto Bidder" at bounding box center [311, 103] width 32 height 5
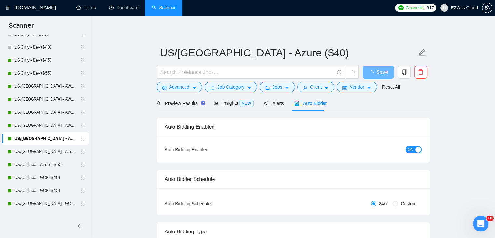
checkbox input "true"
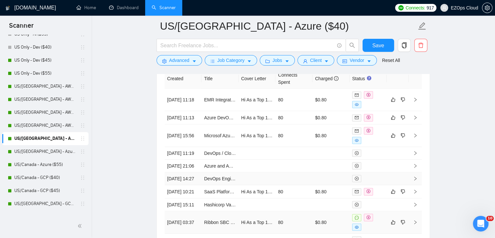
scroll to position [1738, 0]
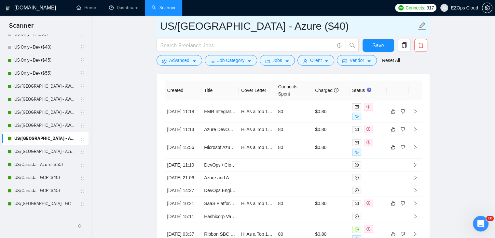
drag, startPoint x: 282, startPoint y: 28, endPoint x: 122, endPoint y: 22, distance: 160.0
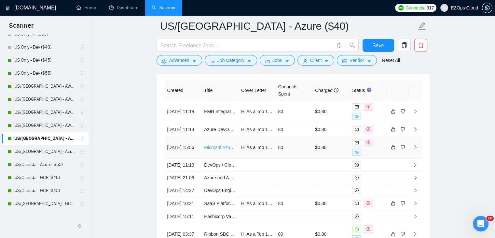
click at [218, 150] on link "Microsof Azure & Google Workspace Reseller" at bounding box center [250, 147] width 92 height 5
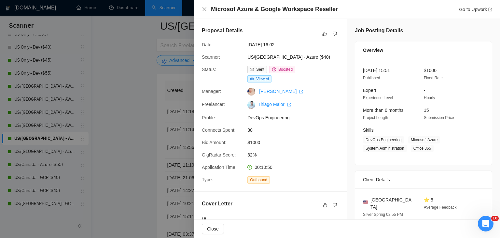
click at [145, 118] on div at bounding box center [250, 119] width 500 height 238
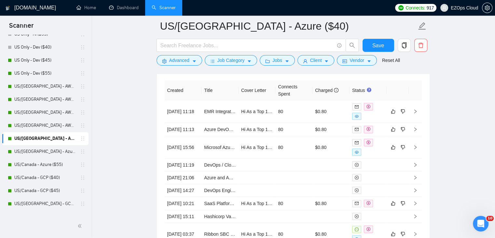
drag, startPoint x: 55, startPoint y: 150, endPoint x: 296, endPoint y: 76, distance: 252.3
click at [55, 150] on link "US/[GEOGRAPHIC_DATA] - Azure ($45)" at bounding box center [45, 151] width 62 height 13
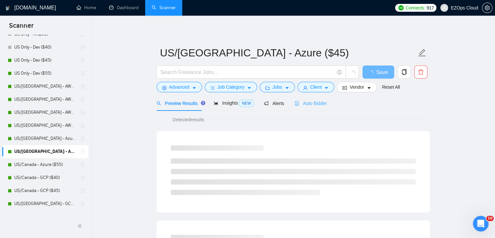
click at [300, 107] on div "Auto Bidder" at bounding box center [311, 102] width 32 height 15
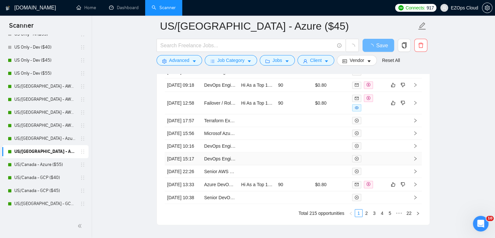
scroll to position [1789, 0]
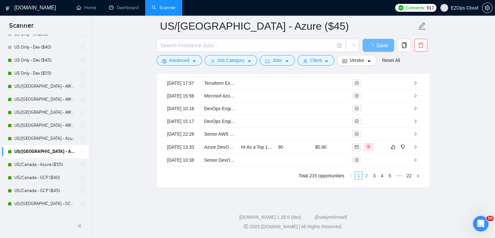
click at [367, 178] on link "2" at bounding box center [366, 175] width 7 height 7
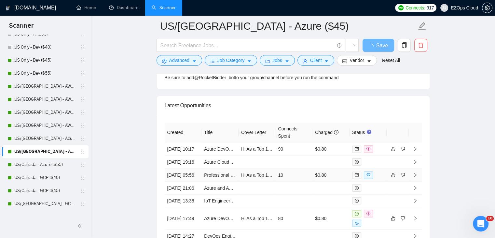
scroll to position [1626, 0]
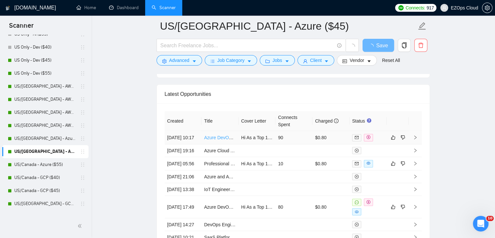
click at [220, 139] on link "Azure DevOps Codebase Rebuild for Deployment" at bounding box center [254, 137] width 101 height 5
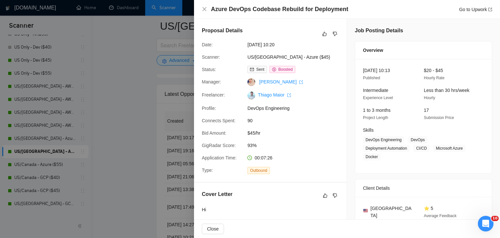
click at [138, 120] on div at bounding box center [250, 119] width 500 height 238
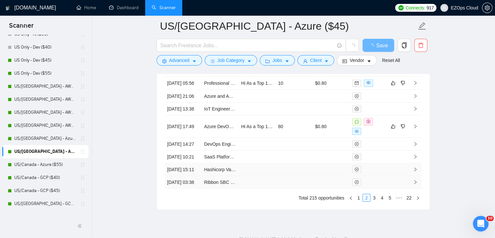
scroll to position [1756, 0]
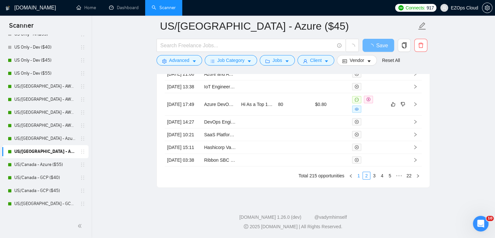
click at [361, 179] on link "1" at bounding box center [358, 175] width 7 height 7
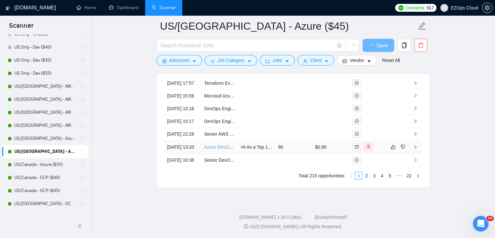
click at [220, 149] on link "Azure DevOps Engineer Needed for CI/CD Setup in .NET MAUI Project." at bounding box center [277, 146] width 146 height 5
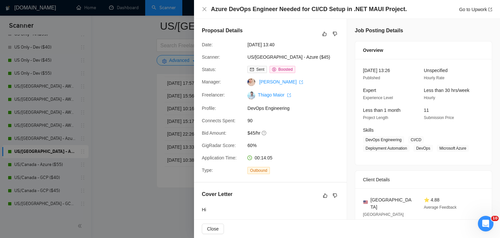
click at [147, 134] on div at bounding box center [250, 119] width 500 height 238
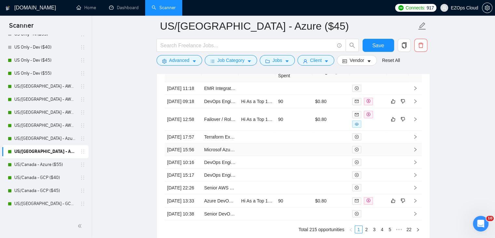
scroll to position [1724, 0]
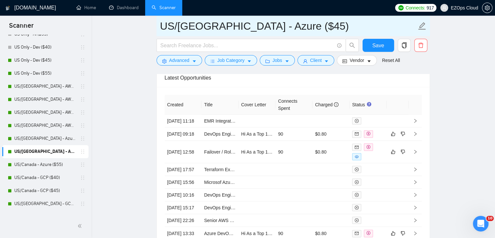
drag, startPoint x: 282, startPoint y: 30, endPoint x: 163, endPoint y: 33, distance: 119.6
click at [163, 33] on input "US/[GEOGRAPHIC_DATA] - Azure ($45)" at bounding box center [288, 26] width 257 height 16
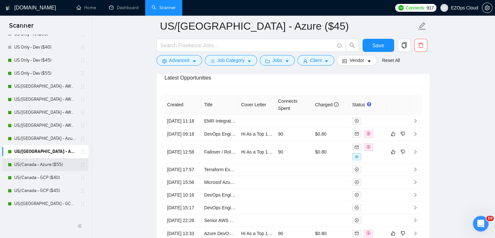
click at [51, 164] on link "US/Canada - Azure ($55)" at bounding box center [45, 164] width 62 height 13
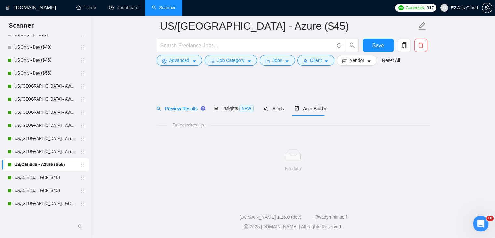
scroll to position [293, 0]
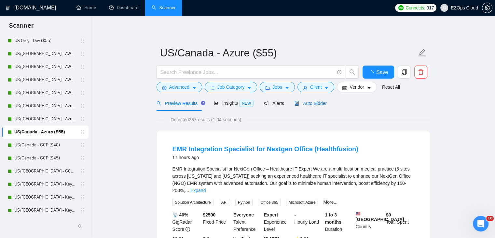
click at [313, 101] on span "Auto Bidder" at bounding box center [311, 103] width 32 height 5
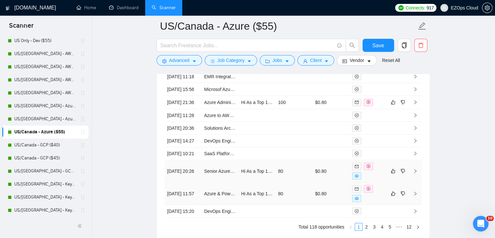
scroll to position [1752, 0]
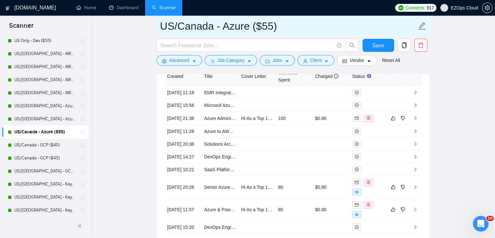
drag, startPoint x: 291, startPoint y: 26, endPoint x: 156, endPoint y: 32, distance: 134.9
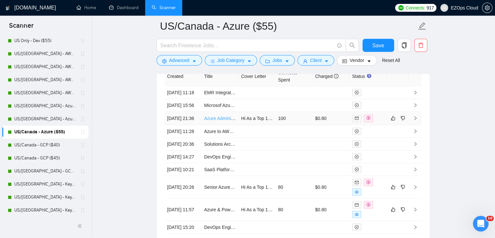
click at [225, 121] on link "Azure Administrator" at bounding box center [224, 118] width 40 height 5
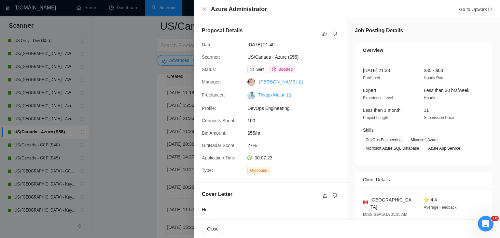
click at [148, 167] on div at bounding box center [250, 119] width 500 height 238
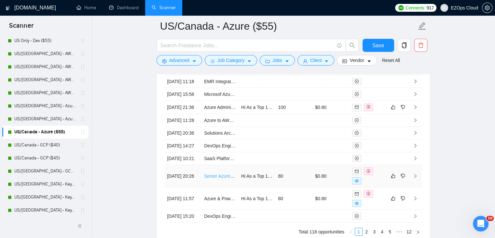
scroll to position [1752, 0]
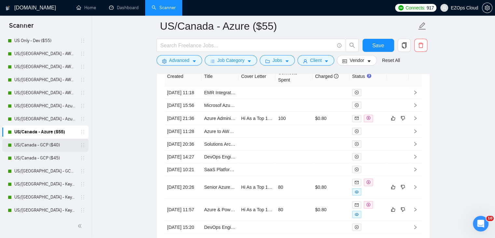
click at [56, 140] on link "US/Canada - GCP ($40)" at bounding box center [45, 144] width 62 height 13
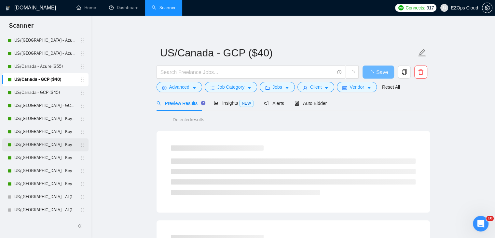
scroll to position [358, 0]
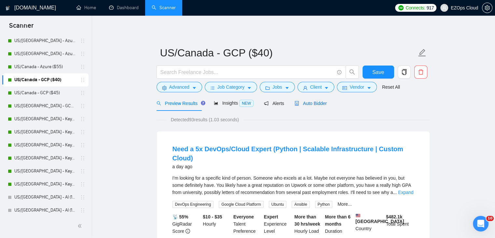
click at [314, 101] on span "Auto Bidder" at bounding box center [311, 103] width 32 height 5
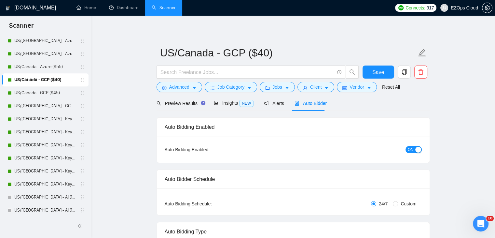
checkbox input "true"
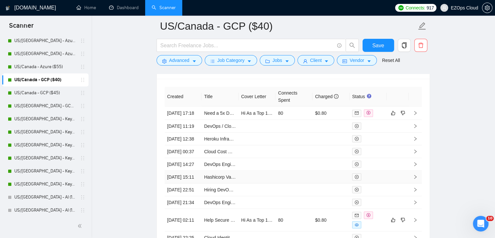
scroll to position [1715, 0]
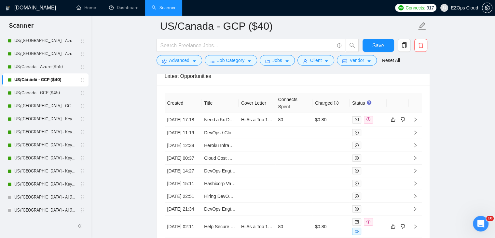
drag, startPoint x: 41, startPoint y: 92, endPoint x: 335, endPoint y: 109, distance: 294.6
click at [41, 91] on link "US/Canada - GCP ($45)" at bounding box center [45, 92] width 62 height 13
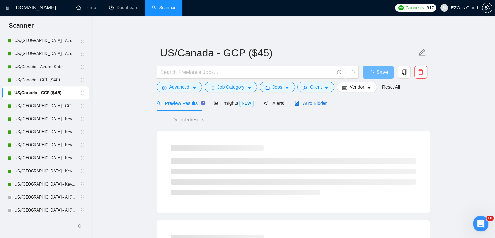
click at [310, 104] on span "Auto Bidder" at bounding box center [311, 103] width 32 height 5
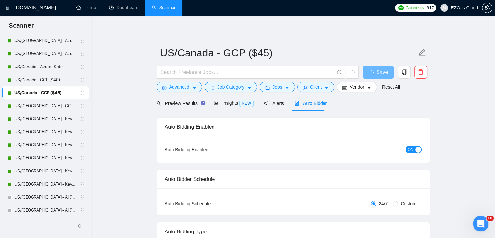
checkbox input "true"
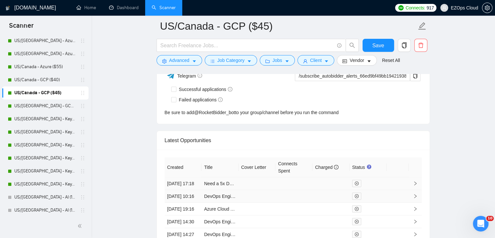
scroll to position [1645, 0]
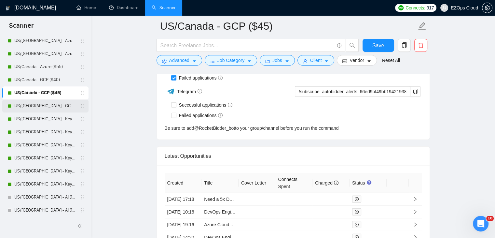
click at [48, 106] on link "US/[GEOGRAPHIC_DATA] - GCP ($55)" at bounding box center [45, 105] width 62 height 13
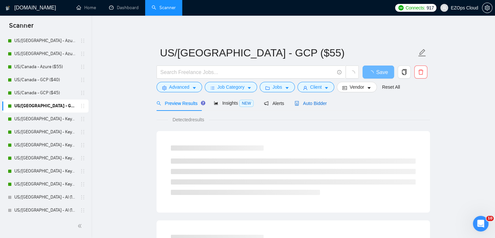
click at [306, 106] on span "Auto Bidder" at bounding box center [311, 103] width 32 height 5
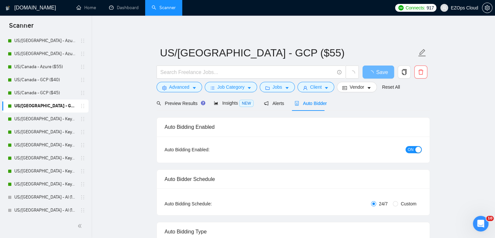
checkbox input "true"
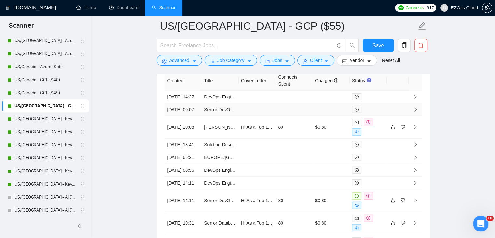
scroll to position [1738, 0]
click at [46, 121] on link "US/[GEOGRAPHIC_DATA] - Keywords ($40)" at bounding box center [45, 118] width 62 height 13
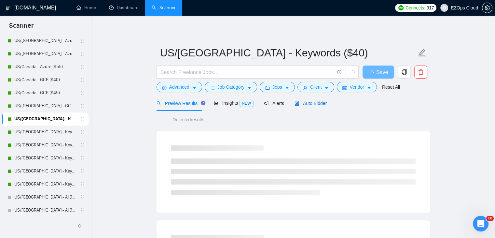
click at [311, 104] on span "Auto Bidder" at bounding box center [311, 103] width 32 height 5
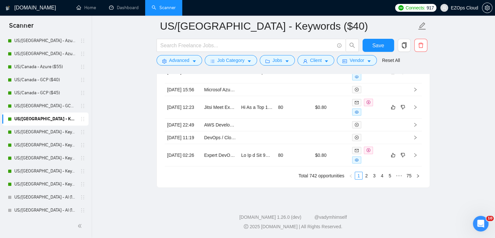
scroll to position [1836, 0]
click at [369, 179] on link "2" at bounding box center [366, 175] width 7 height 7
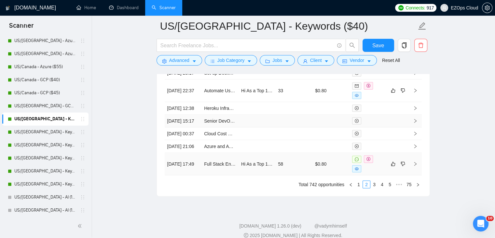
scroll to position [1770, 0]
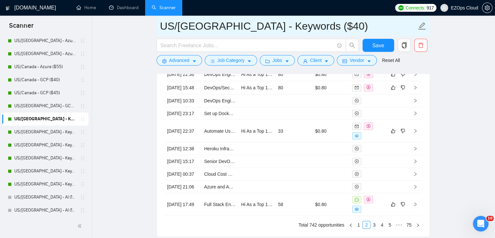
drag, startPoint x: 297, startPoint y: 31, endPoint x: 139, endPoint y: 25, distance: 157.7
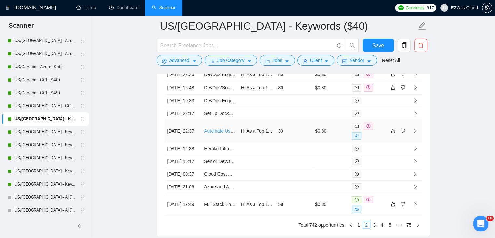
click at [220, 134] on link "Automate User Syncing between PowerAutomate and Keap/Infusionsoft" at bounding box center [277, 130] width 146 height 5
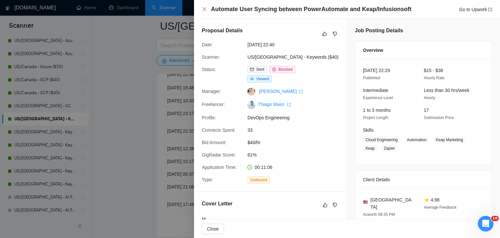
click at [133, 79] on div at bounding box center [250, 119] width 500 height 238
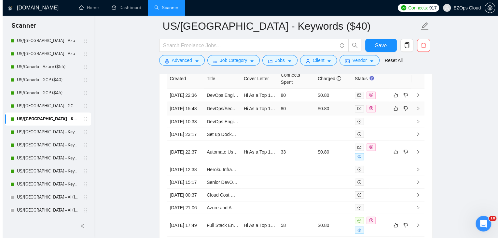
scroll to position [1738, 0]
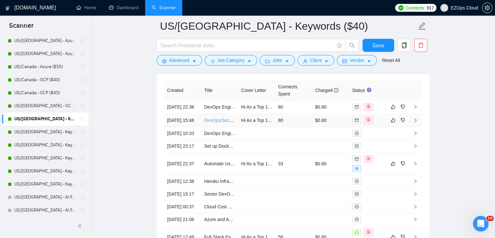
click at [223, 118] on link "DevOps/Security Engineer" at bounding box center [231, 120] width 54 height 5
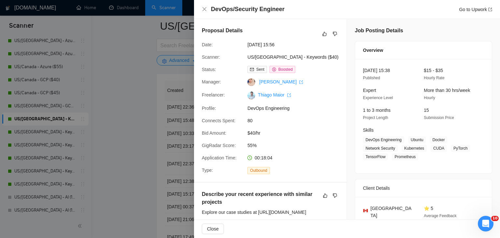
click at [177, 103] on div at bounding box center [250, 119] width 500 height 238
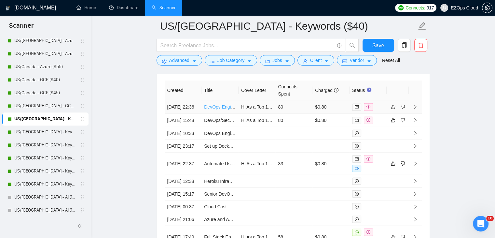
click at [212, 104] on link "DevOps Engineer for CI/CD Setup for SaaS Project" at bounding box center [256, 106] width 104 height 5
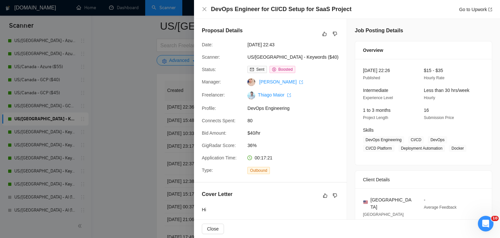
click at [125, 108] on div at bounding box center [250, 119] width 500 height 238
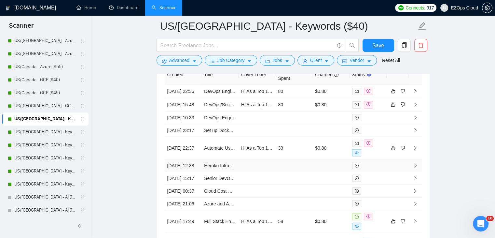
scroll to position [1862, 0]
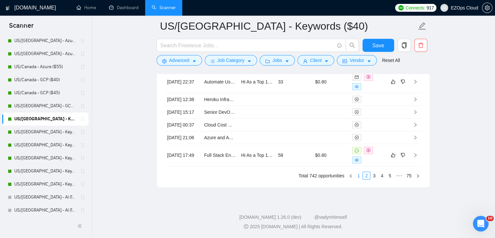
click at [360, 179] on link "1" at bounding box center [358, 175] width 7 height 7
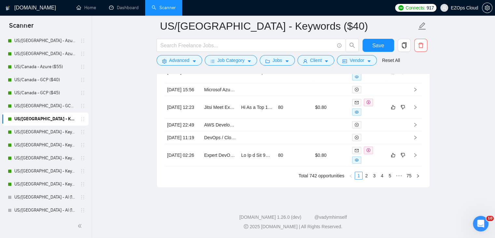
scroll to position [1830, 0]
click at [228, 158] on link "Expert DevOps Engineer Needed for Kubernetes and GitOps" at bounding box center [265, 154] width 123 height 5
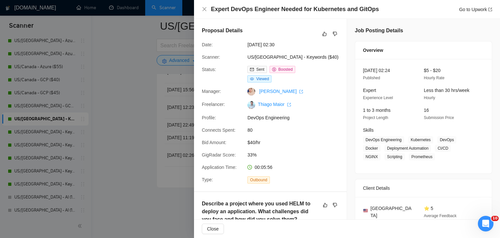
click at [133, 114] on div at bounding box center [250, 119] width 500 height 238
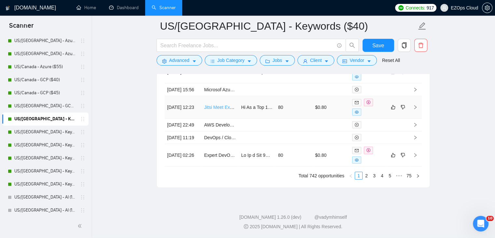
click at [219, 110] on link "Jitsi Meet Expert" at bounding box center [221, 107] width 34 height 5
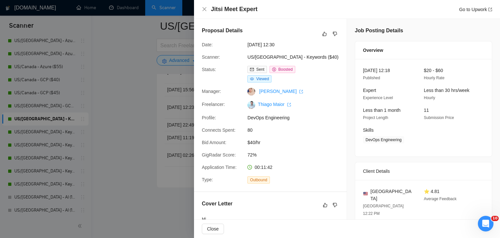
click at [146, 114] on div at bounding box center [250, 119] width 500 height 238
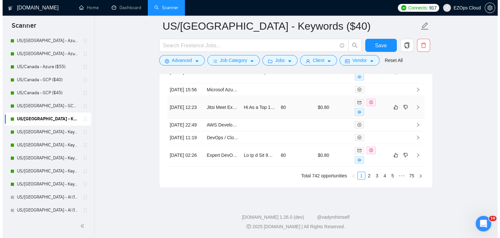
scroll to position [1797, 0]
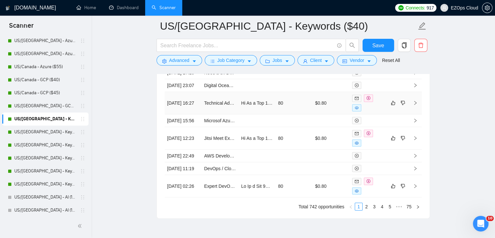
click at [215, 114] on td "Technical Advisor for Interview Prep (DevOps & AppSec)" at bounding box center [220, 103] width 37 height 22
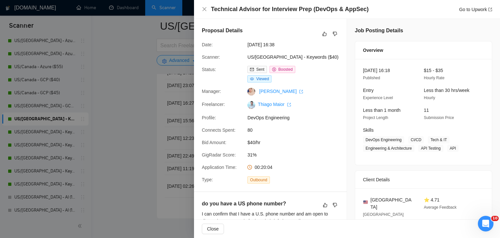
click at [151, 74] on div at bounding box center [250, 119] width 500 height 238
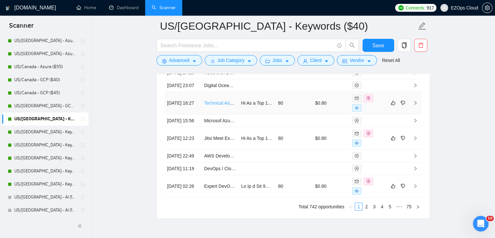
click at [217, 106] on link "Technical Advisor for Interview Prep (DevOps & AppSec)" at bounding box center [261, 102] width 114 height 5
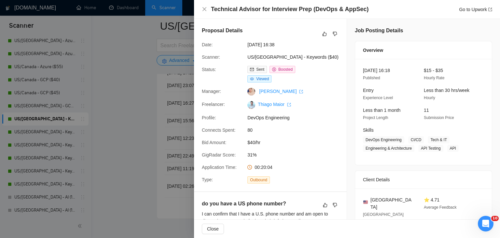
click at [145, 114] on div at bounding box center [250, 119] width 500 height 238
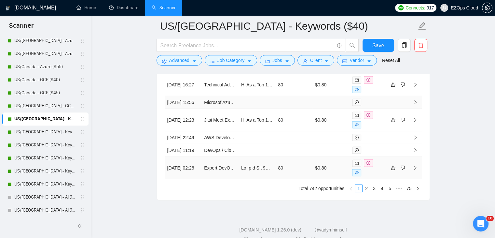
scroll to position [1865, 0]
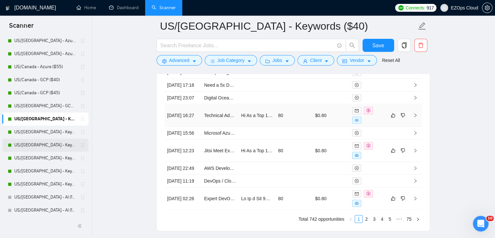
scroll to position [1735, 0]
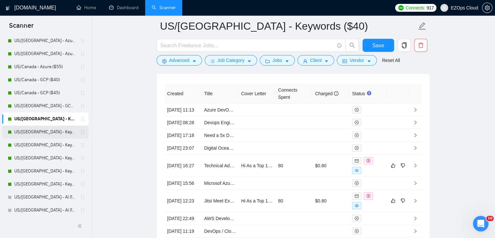
click at [57, 126] on link "US/[GEOGRAPHIC_DATA] - Keywords ($45)" at bounding box center [45, 131] width 62 height 13
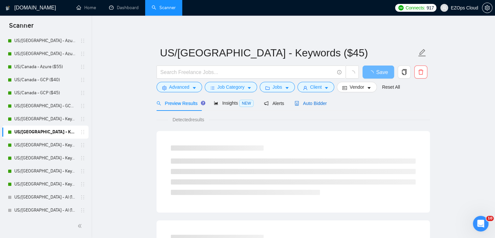
click at [313, 102] on span "Auto Bidder" at bounding box center [311, 103] width 32 height 5
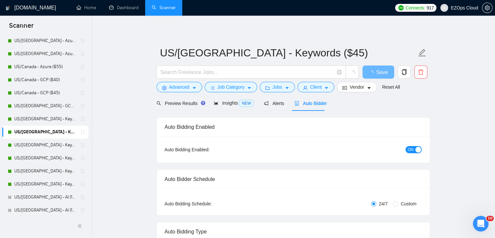
checkbox input "true"
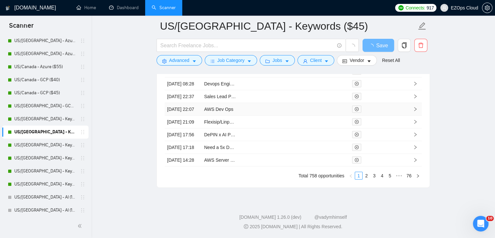
scroll to position [1789, 0]
click at [377, 178] on link "3" at bounding box center [374, 175] width 7 height 7
click at [391, 176] on link "5" at bounding box center [390, 175] width 7 height 7
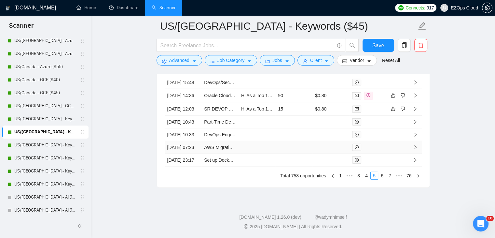
scroll to position [1860, 0]
click at [382, 177] on link "6" at bounding box center [382, 175] width 7 height 7
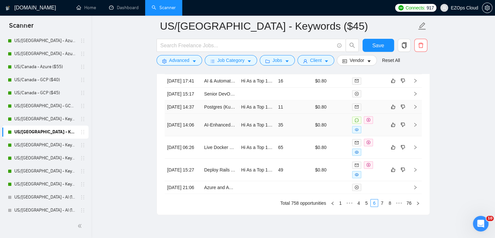
scroll to position [1827, 0]
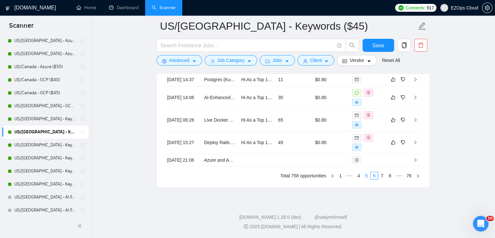
click at [369, 179] on link "5" at bounding box center [366, 175] width 7 height 7
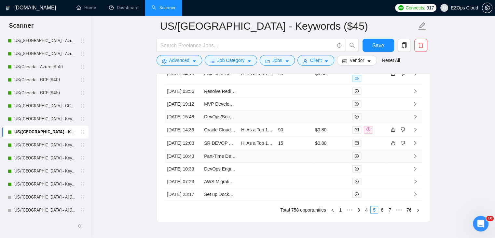
scroll to position [1795, 0]
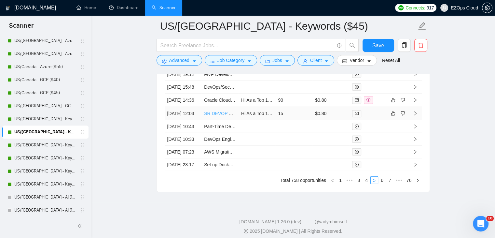
click at [218, 116] on link "SR DEVOP AND BACKEND DEVELOPER- Production Ready Mobile Apps" at bounding box center [280, 113] width 152 height 5
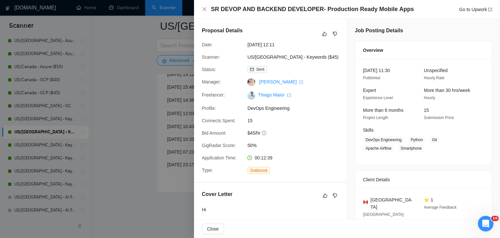
click at [153, 114] on div at bounding box center [250, 119] width 500 height 238
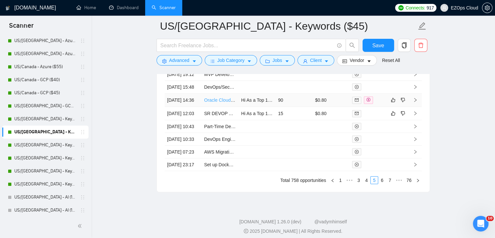
click at [223, 103] on link "Oracle Cloud Budgeting and Planning" at bounding box center [242, 99] width 76 height 5
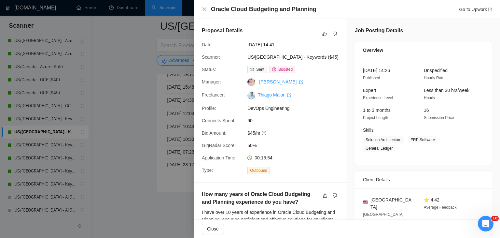
click at [138, 95] on div at bounding box center [250, 119] width 500 height 238
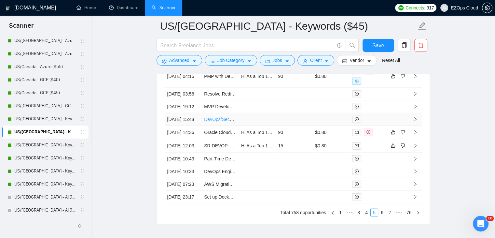
scroll to position [1730, 0]
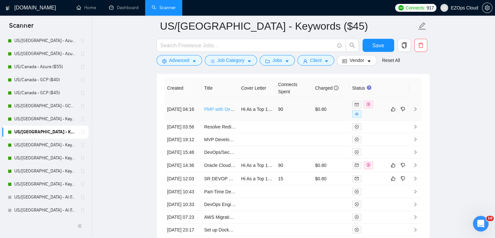
click at [221, 108] on link "PMP with DevOps and Data Engineering Experience" at bounding box center [257, 109] width 107 height 5
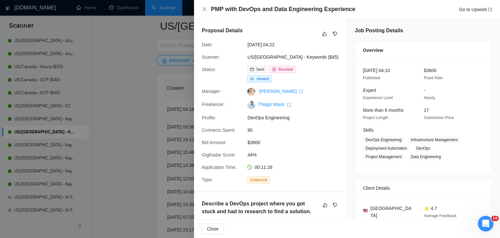
click at [132, 110] on div at bounding box center [250, 119] width 500 height 238
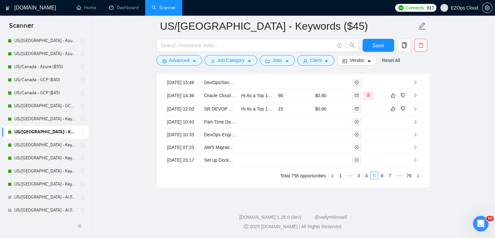
scroll to position [1860, 0]
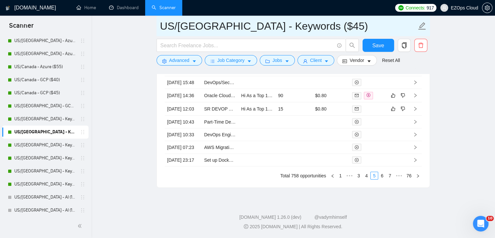
drag, startPoint x: 304, startPoint y: 25, endPoint x: 160, endPoint y: 23, distance: 143.6
click at [160, 23] on input "US/[GEOGRAPHIC_DATA] - Keywords ($45)" at bounding box center [288, 26] width 257 height 16
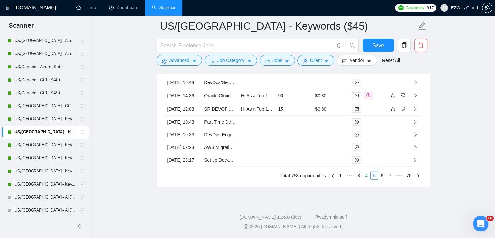
click at [366, 177] on link "4" at bounding box center [366, 175] width 7 height 7
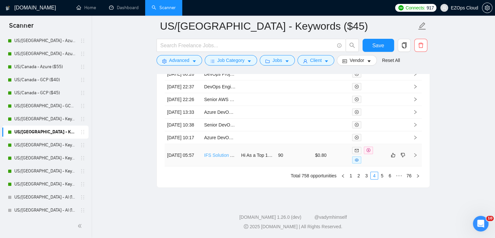
click at [225, 155] on link "IFS Solution Architect" at bounding box center [226, 154] width 44 height 5
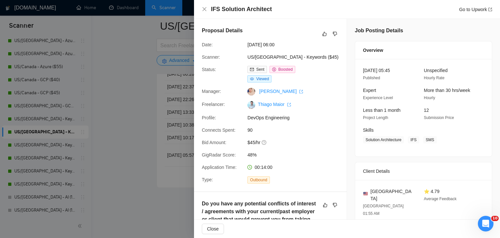
click at [137, 93] on div at bounding box center [250, 119] width 500 height 238
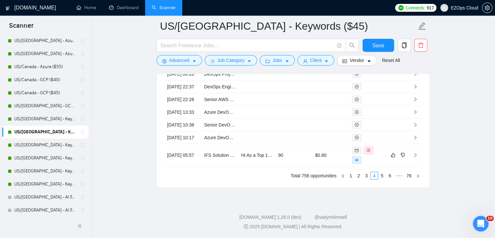
scroll to position [1860, 0]
click at [367, 174] on link "3" at bounding box center [366, 175] width 7 height 7
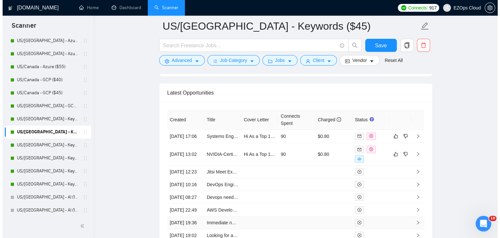
scroll to position [1697, 0]
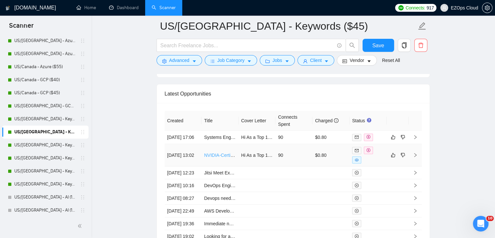
click at [227, 158] on link "NVIDIA-Certified Engineer to Produce Professional AI Infrastructure Deployment …" at bounding box center [291, 154] width 175 height 5
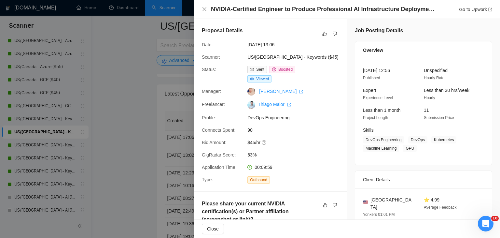
click at [169, 135] on div at bounding box center [250, 119] width 500 height 238
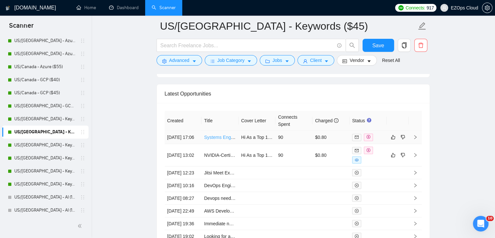
click at [212, 137] on link "Systems Engineering Consultation" at bounding box center [239, 137] width 70 height 5
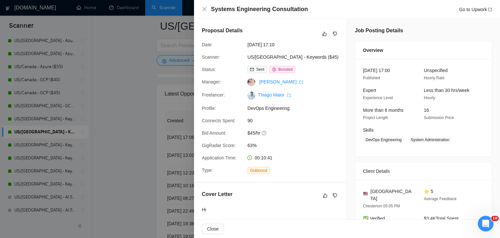
click at [137, 122] on div at bounding box center [250, 119] width 500 height 238
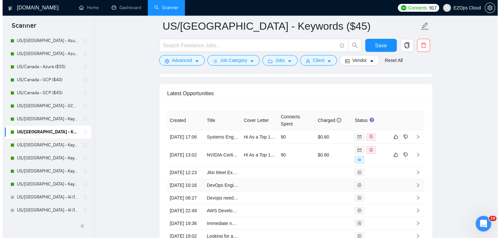
scroll to position [1827, 0]
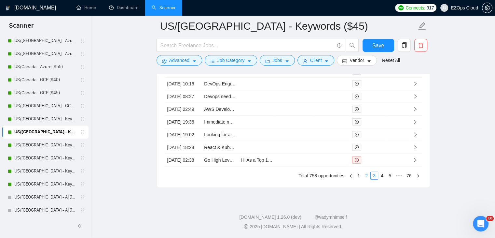
click at [369, 179] on link "2" at bounding box center [366, 175] width 7 height 7
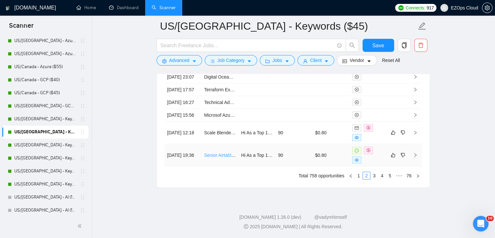
click at [218, 158] on link "Senior Airtable & Automation Architect (Construction + E-Commerce Ops)" at bounding box center [278, 154] width 149 height 5
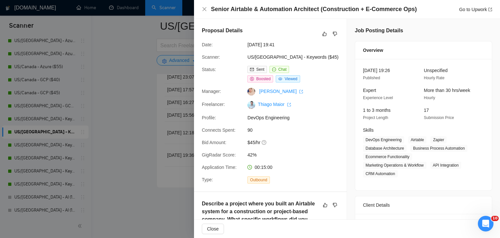
click at [178, 163] on div at bounding box center [250, 119] width 500 height 238
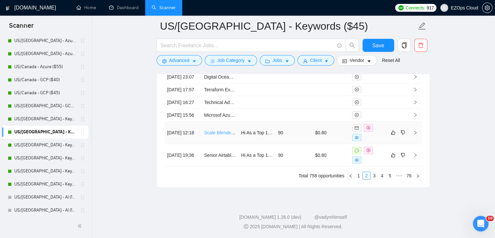
click at [218, 135] on link "Scale Blender Dataset Rendering on Cloud GPUs" at bounding box center [254, 132] width 101 height 5
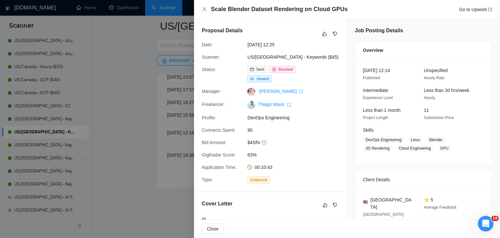
click at [115, 113] on div at bounding box center [250, 119] width 500 height 238
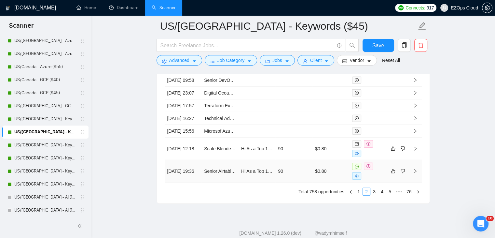
scroll to position [1762, 0]
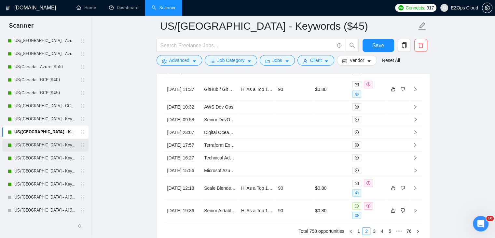
click at [56, 146] on link "US/[GEOGRAPHIC_DATA] - Keywords ($55)" at bounding box center [45, 144] width 62 height 13
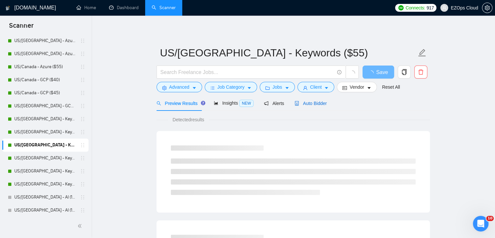
click at [312, 105] on span "Auto Bidder" at bounding box center [311, 103] width 32 height 5
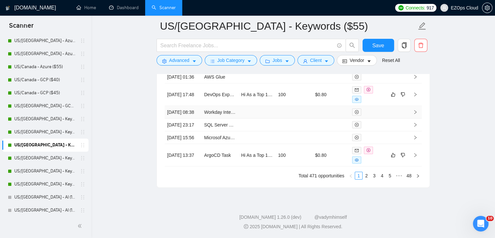
scroll to position [1873, 0]
click at [371, 178] on li "3" at bounding box center [375, 176] width 8 height 8
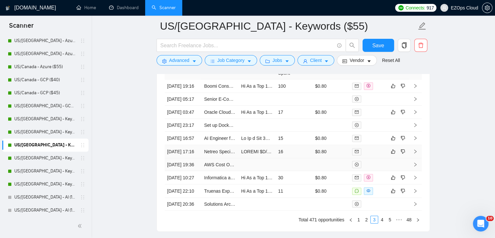
scroll to position [1770, 0]
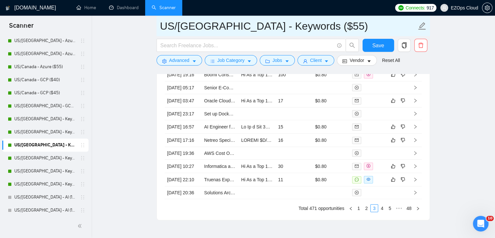
drag, startPoint x: 302, startPoint y: 30, endPoint x: 129, endPoint y: 28, distance: 173.3
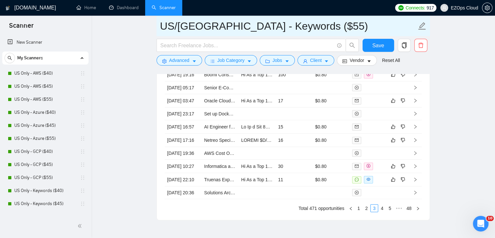
scroll to position [358, 0]
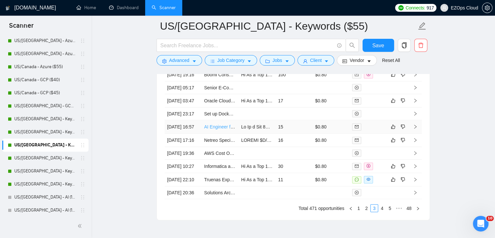
click at [220, 129] on link "AI Engineer for High-Volume Automation Infrastructure (Device & Cloud)" at bounding box center [277, 126] width 146 height 5
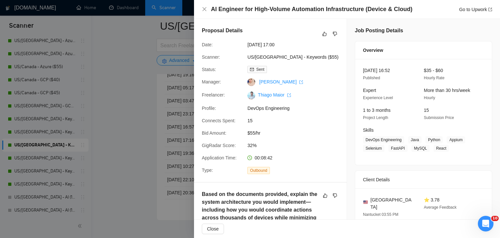
click at [137, 143] on div at bounding box center [250, 119] width 500 height 238
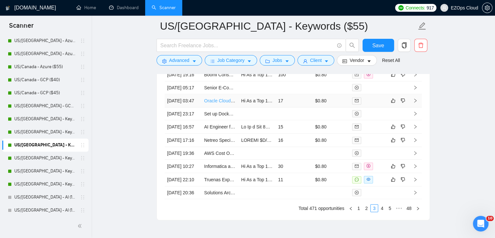
click at [223, 103] on link "Oracle Cloud Dataflow for [PERSON_NAME] Debugging Expert Needed" at bounding box center [277, 100] width 146 height 5
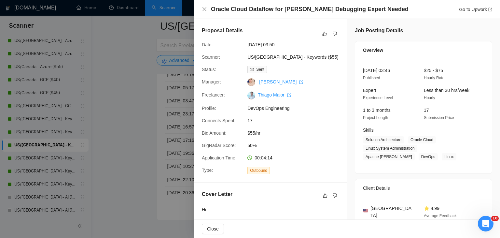
click at [132, 79] on div at bounding box center [250, 119] width 500 height 238
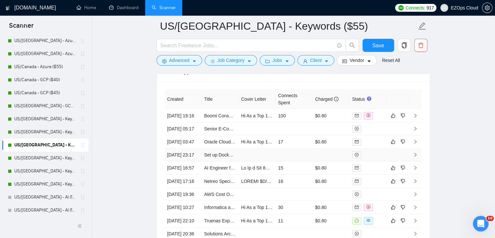
scroll to position [1705, 0]
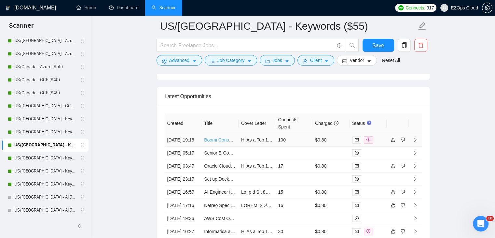
click at [214, 141] on link "Boomi Consultant (Short Project, Potential Ongoing)" at bounding box center [257, 139] width 106 height 5
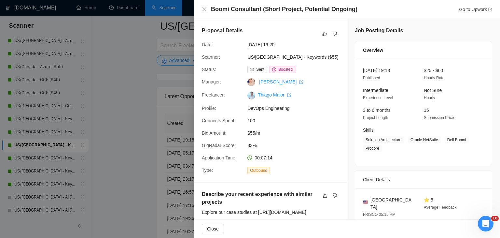
click at [137, 143] on div at bounding box center [250, 119] width 500 height 238
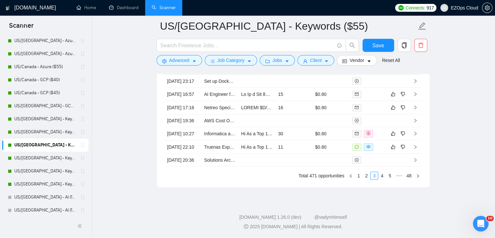
scroll to position [1868, 0]
click at [366, 176] on link "2" at bounding box center [366, 175] width 7 height 7
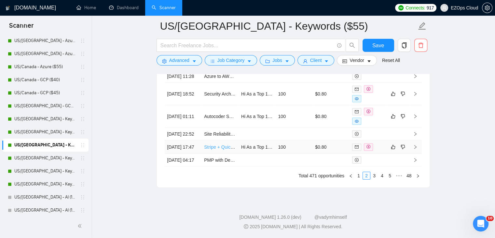
click at [218, 146] on link "Stripe + QuickBooks Payments Solutions Architect (Marketplace / SaaS)" at bounding box center [277, 146] width 146 height 5
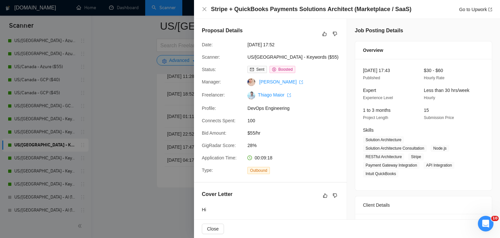
click at [123, 129] on div at bounding box center [250, 119] width 500 height 238
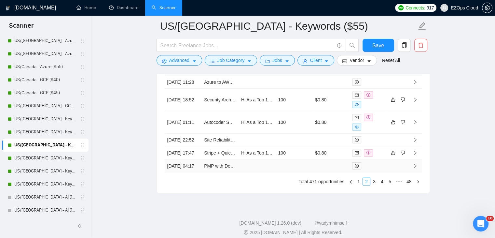
scroll to position [1835, 0]
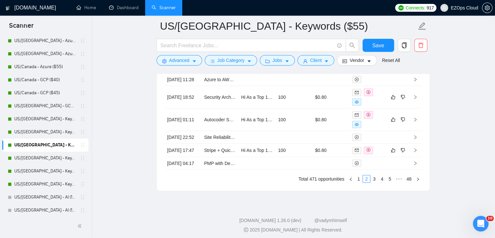
click at [376, 182] on link "3" at bounding box center [374, 178] width 7 height 7
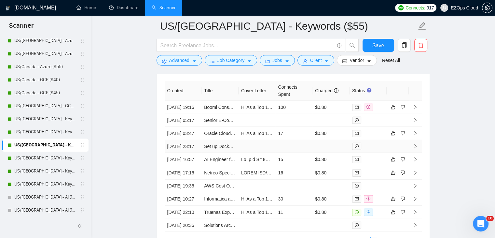
scroll to position [1770, 0]
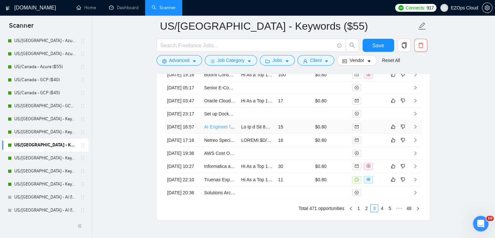
click at [218, 129] on link "AI Engineer for High-Volume Automation Infrastructure (Device & Cloud)" at bounding box center [277, 126] width 146 height 5
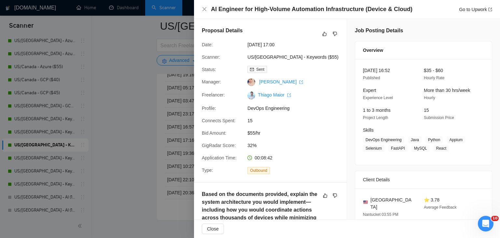
click at [147, 128] on div at bounding box center [250, 119] width 500 height 238
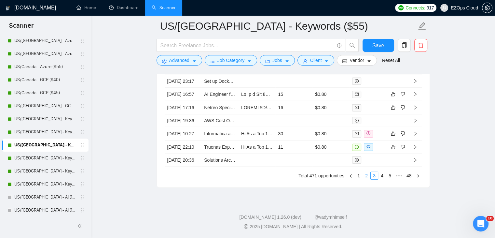
click at [367, 176] on link "2" at bounding box center [366, 175] width 7 height 7
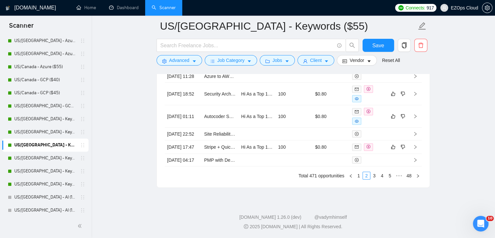
scroll to position [1878, 0]
click at [375, 175] on link "3" at bounding box center [374, 175] width 7 height 7
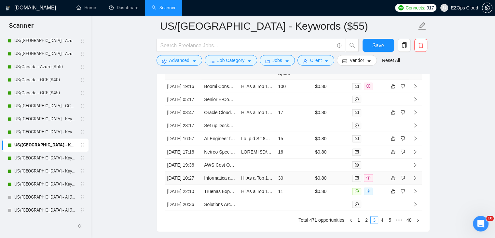
scroll to position [1738, 0]
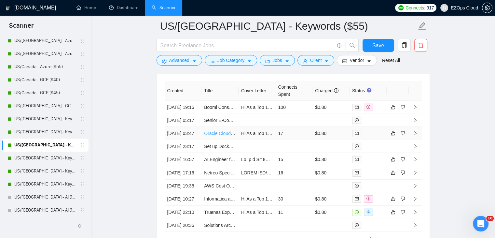
click at [216, 136] on link "Oracle Cloud Dataflow for [PERSON_NAME] Debugging Expert Needed" at bounding box center [277, 133] width 146 height 5
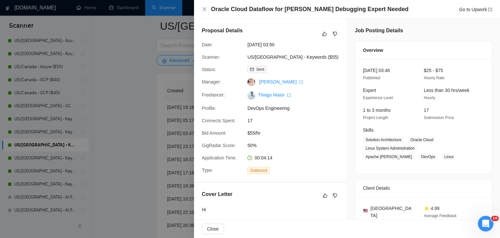
click at [145, 124] on div at bounding box center [250, 119] width 500 height 238
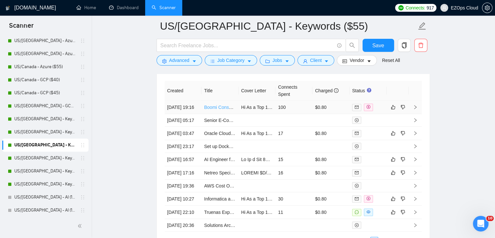
click at [214, 107] on link "Boomi Consultant (Short Project, Potential Ongoing)" at bounding box center [257, 107] width 106 height 5
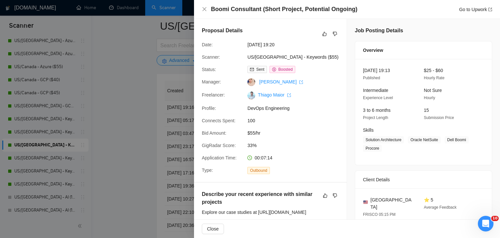
click at [129, 135] on div at bounding box center [250, 119] width 500 height 238
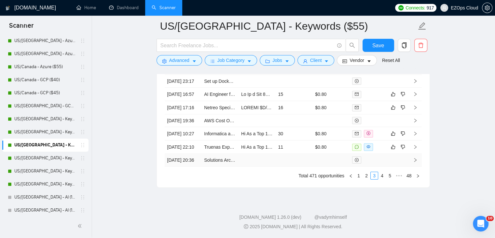
scroll to position [1868, 0]
click at [365, 176] on link "2" at bounding box center [366, 175] width 7 height 7
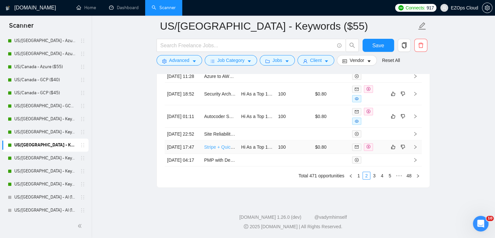
click at [218, 147] on link "Stripe + QuickBooks Payments Solutions Architect (Marketplace / SaaS)" at bounding box center [277, 146] width 146 height 5
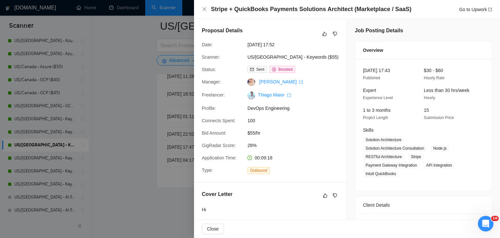
click at [140, 108] on div at bounding box center [250, 119] width 500 height 238
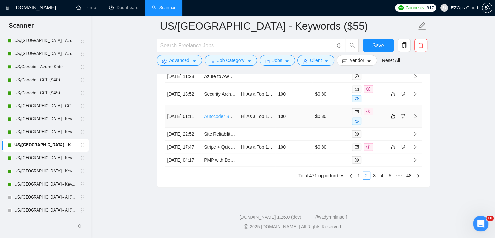
click at [218, 114] on link "Autocoder Software Architect for Modular Code Generation (Innovative)" at bounding box center [276, 116] width 144 height 5
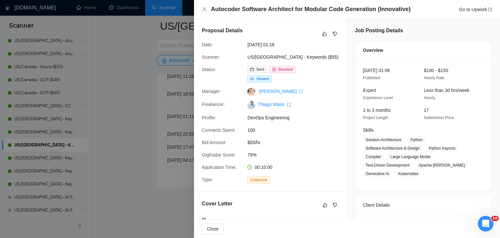
click at [114, 91] on div at bounding box center [250, 119] width 500 height 238
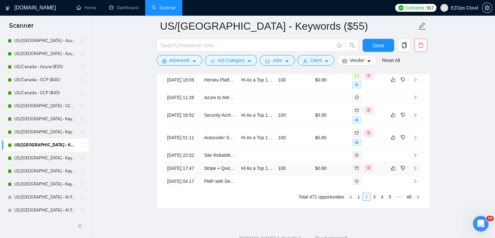
scroll to position [1803, 0]
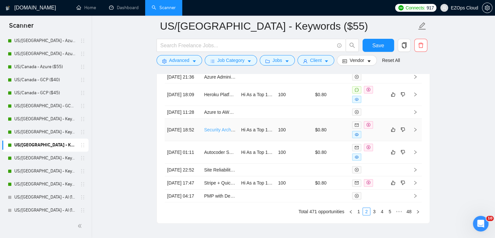
click at [220, 132] on link "Security Architect – Microsoft 365" at bounding box center [238, 129] width 68 height 5
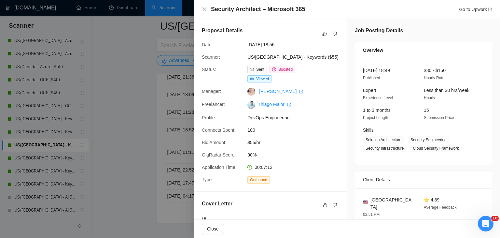
click at [139, 114] on div at bounding box center [250, 119] width 500 height 238
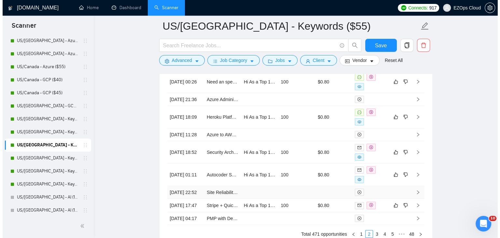
scroll to position [1748, 0]
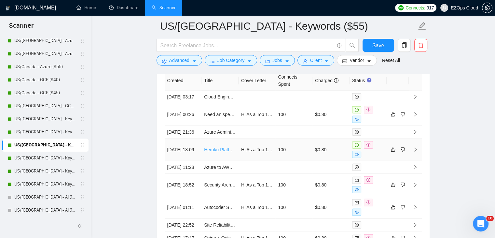
click at [220, 152] on link "Heroku Platform API Deployment Engineer" at bounding box center [247, 149] width 86 height 5
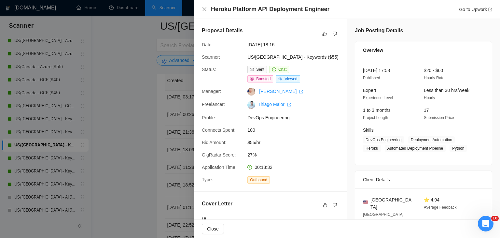
click at [122, 142] on div at bounding box center [250, 119] width 500 height 238
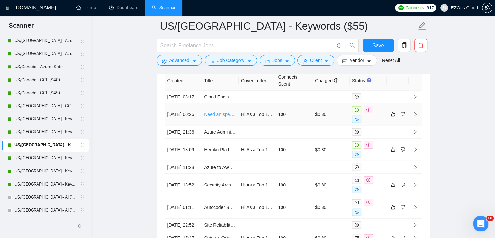
click at [217, 117] on link "Need an specialist with experience with agent and llms to build the infrastruct…" at bounding box center [300, 114] width 192 height 5
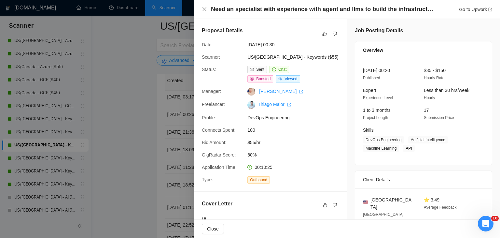
click at [125, 108] on div at bounding box center [250, 119] width 500 height 238
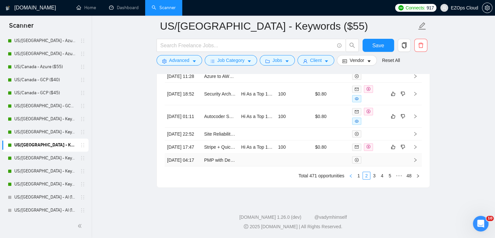
scroll to position [1878, 0]
click at [360, 177] on link "1" at bounding box center [358, 175] width 7 height 7
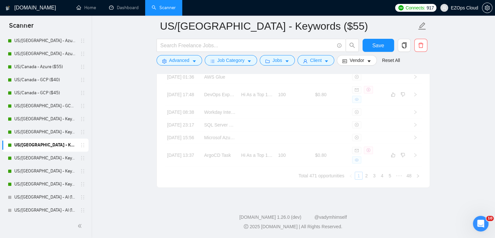
scroll to position [1873, 0]
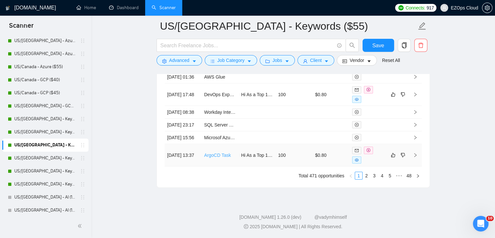
click at [214, 155] on link "ArgoCD Task" at bounding box center [217, 154] width 27 height 5
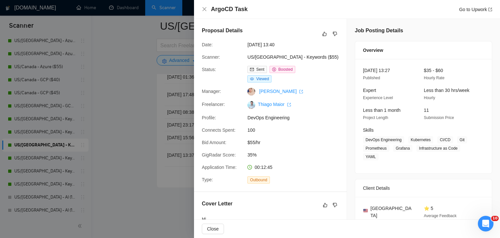
click at [122, 136] on div at bounding box center [250, 119] width 500 height 238
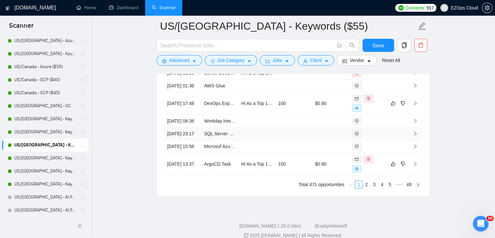
scroll to position [1808, 0]
